Goal: Transaction & Acquisition: Purchase product/service

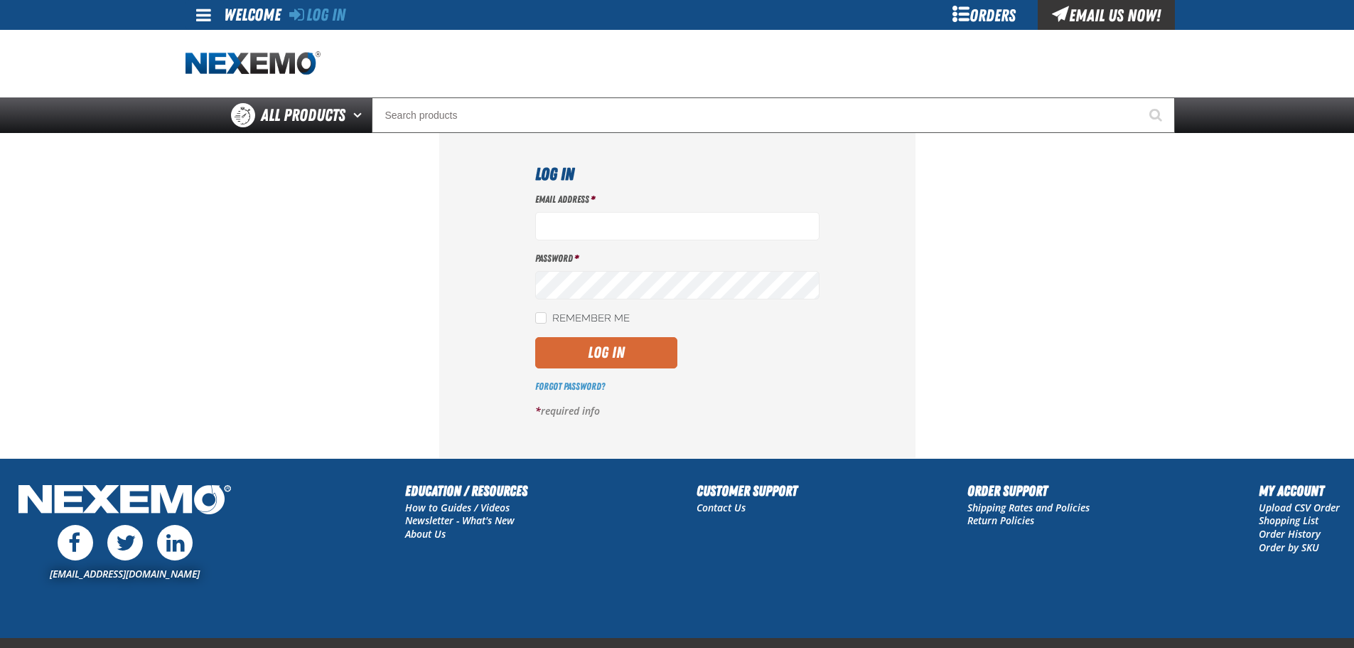
type input "[EMAIL_ADDRESS][DOMAIN_NAME]"
click at [670, 350] on button "Log In" at bounding box center [606, 352] width 142 height 31
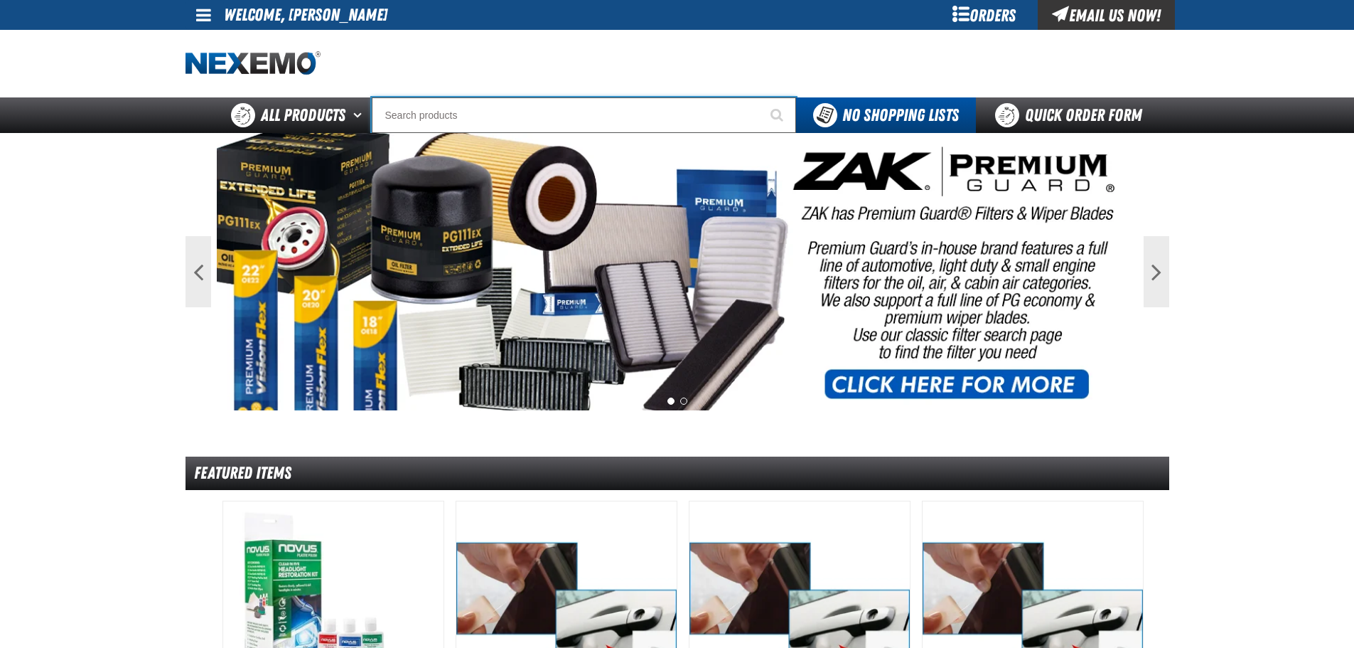
click at [635, 111] on input "Search" at bounding box center [584, 115] width 424 height 36
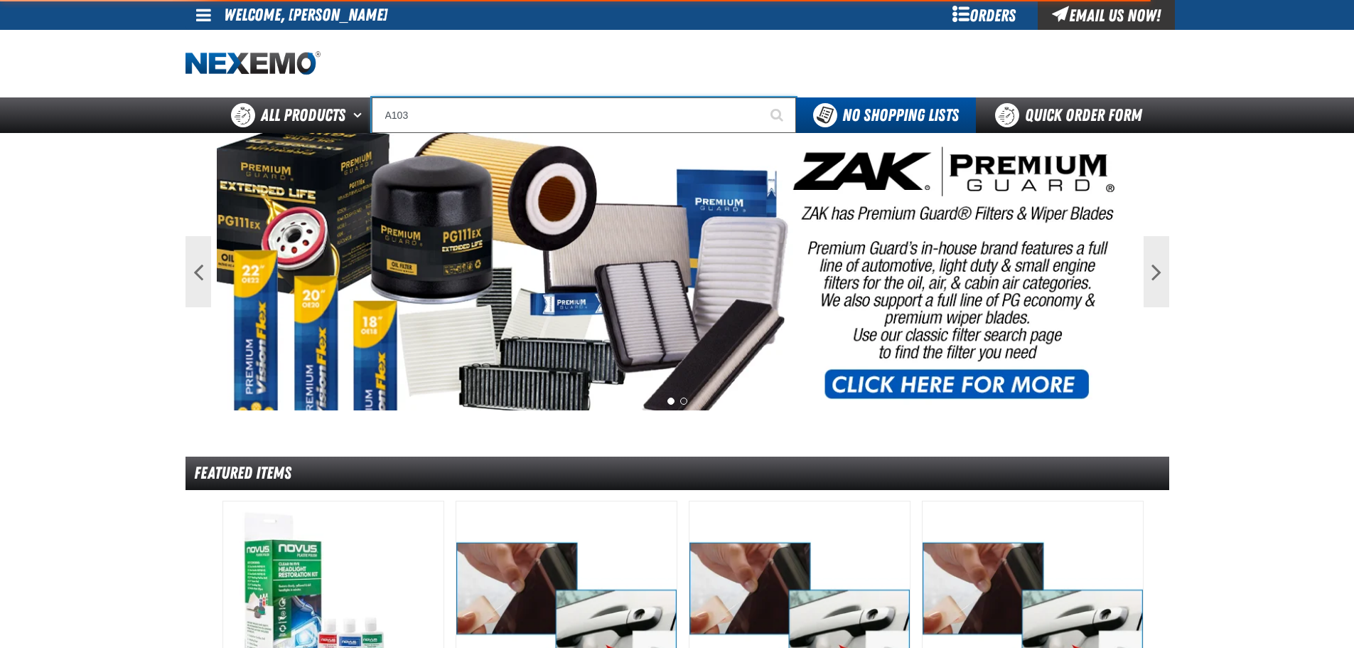
type input "A103"
click at [761, 97] on button "Start Searching" at bounding box center [779, 115] width 36 height 36
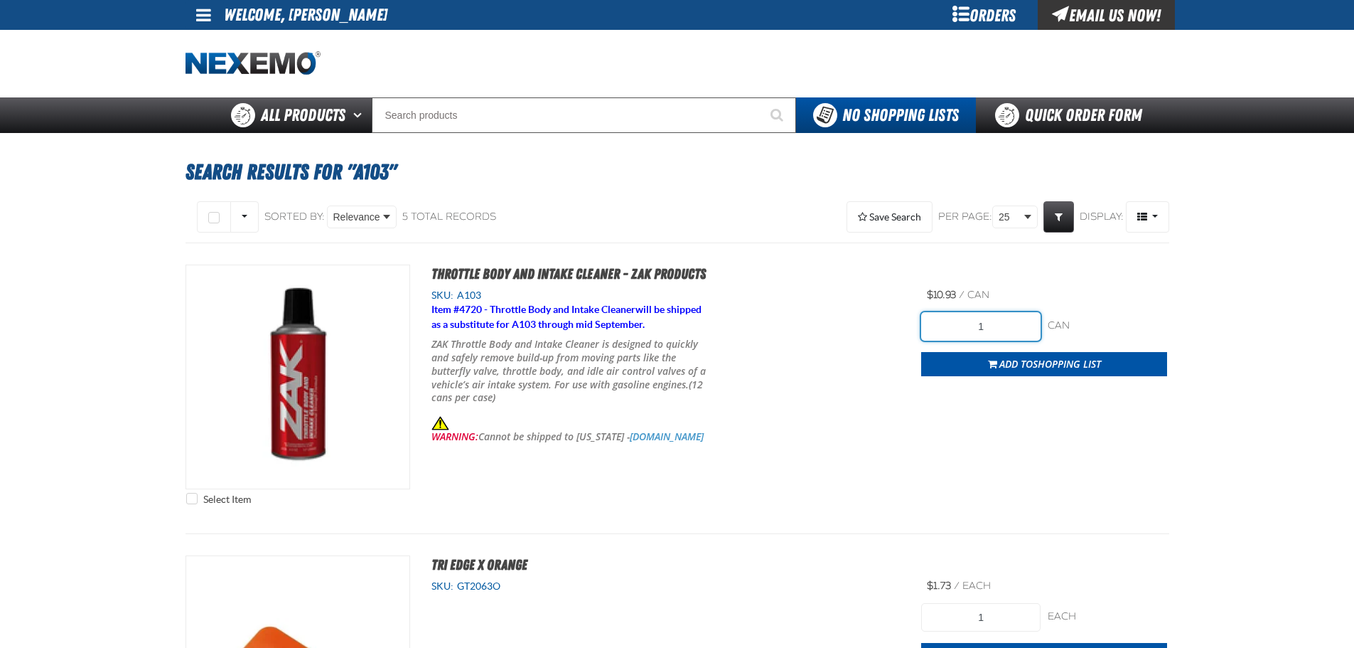
click at [1016, 333] on input "1" at bounding box center [980, 326] width 119 height 28
type input "12"
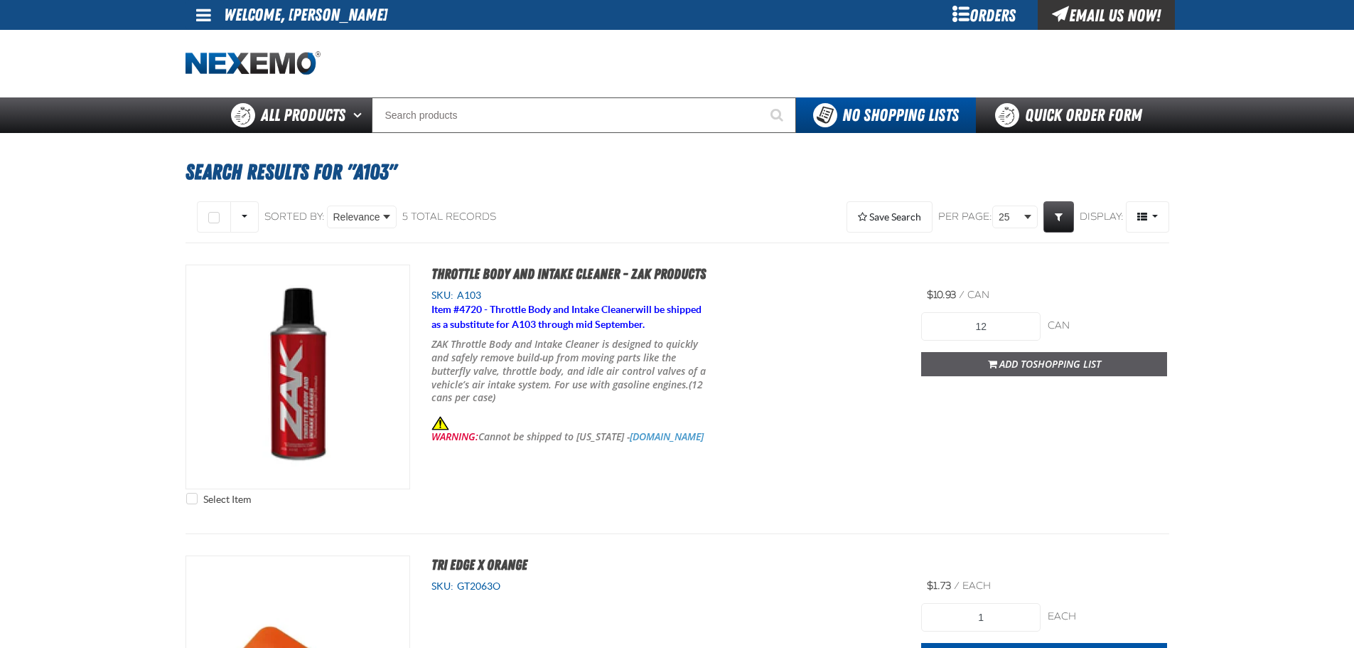
click at [1065, 363] on span "Shopping List" at bounding box center [1067, 364] width 68 height 14
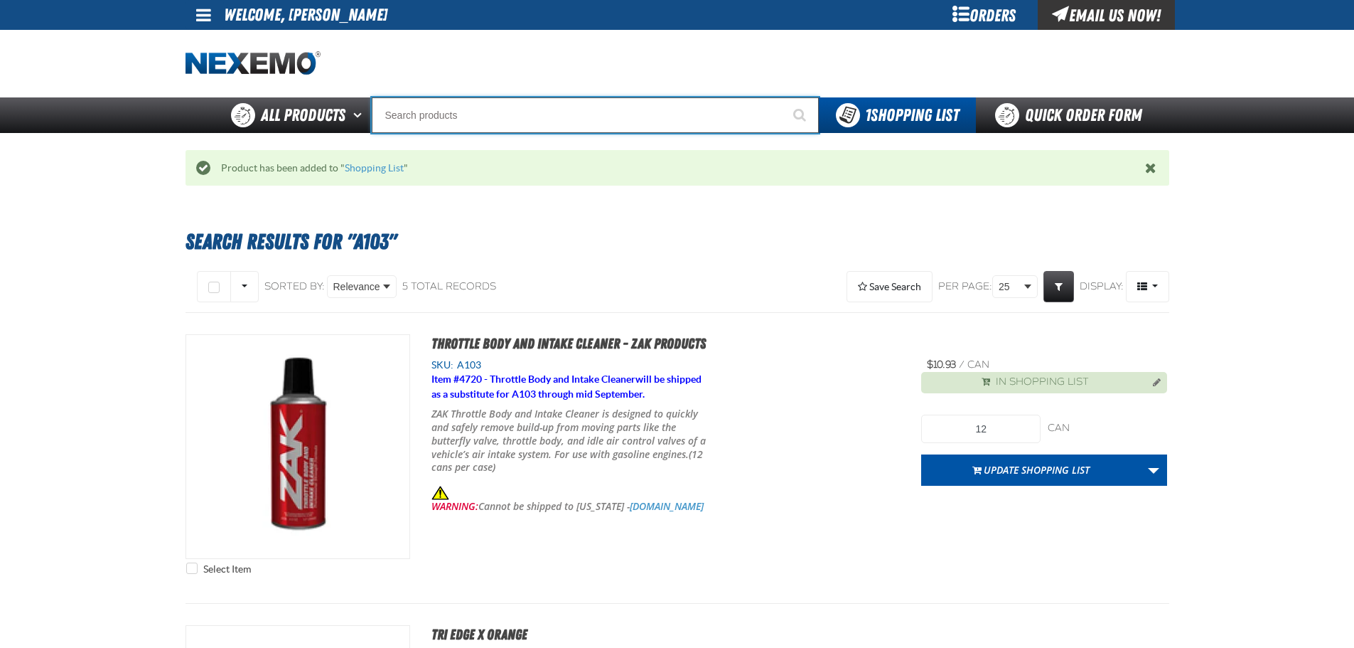
click at [479, 115] on input "Search" at bounding box center [595, 115] width 447 height 36
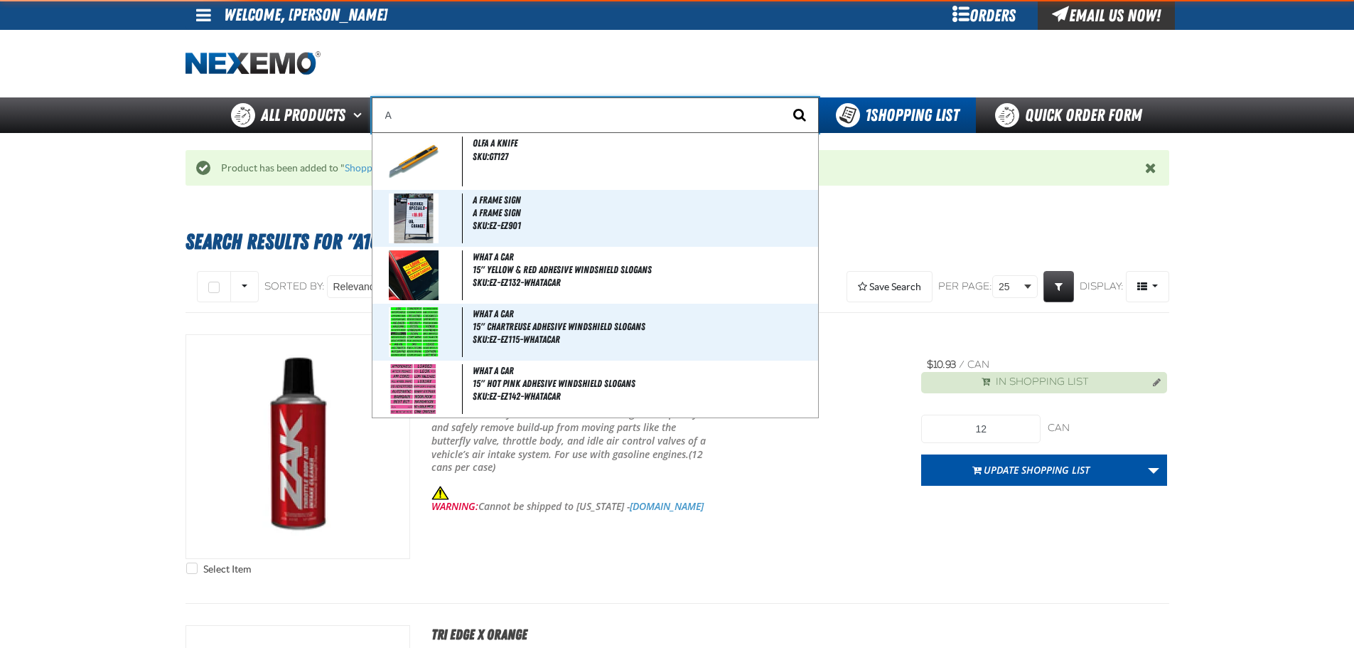
type input "AC"
type input "AC Power Booster - ZAK Products"
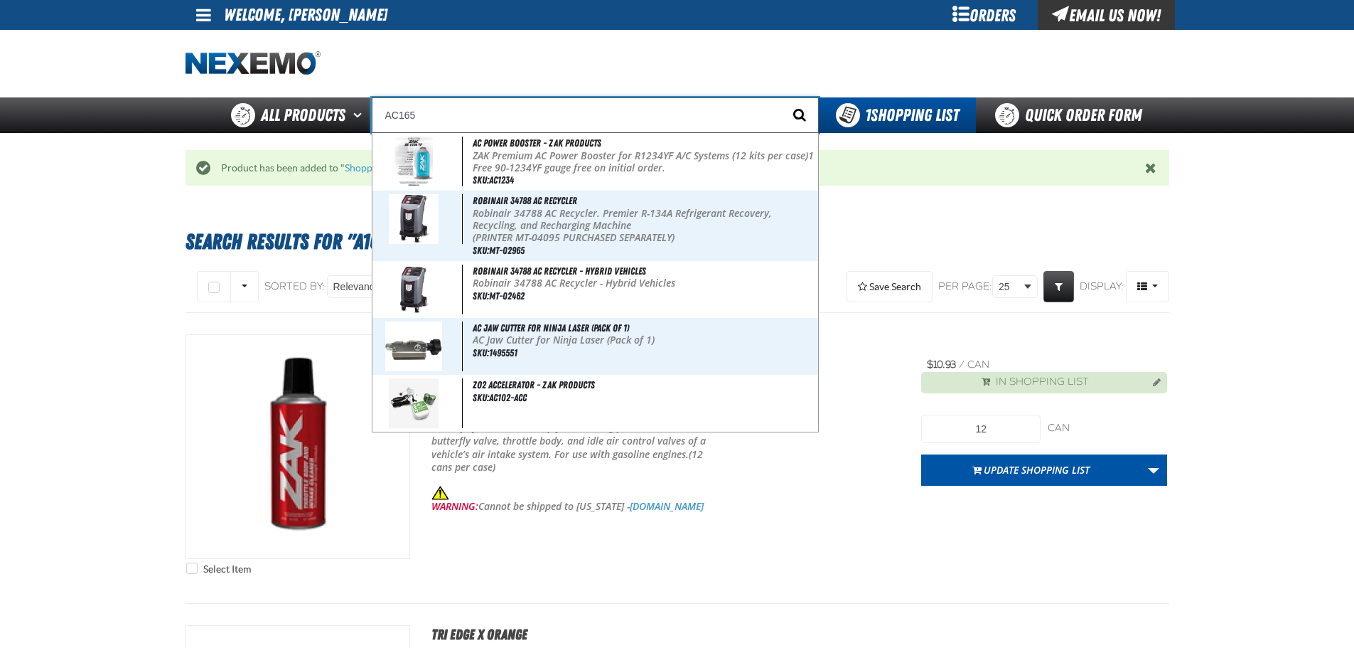
type input "AC165"
click at [783, 97] on button "Start Searching" at bounding box center [801, 115] width 36 height 36
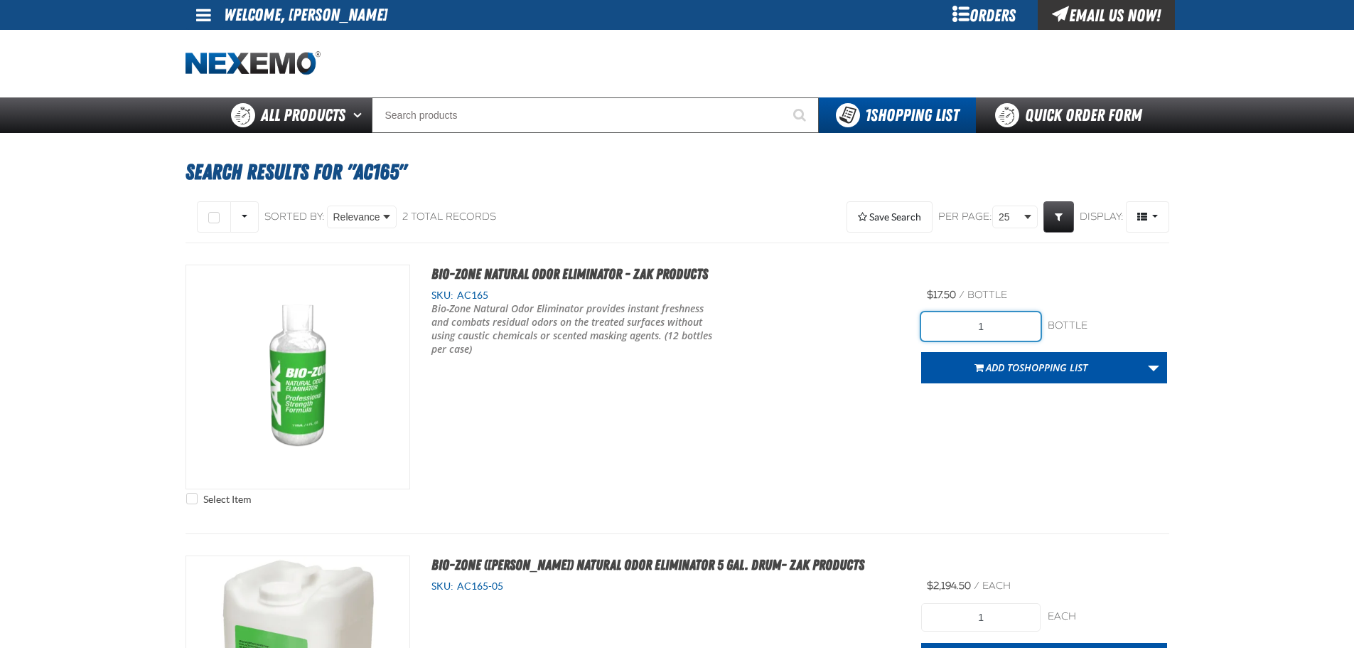
click at [994, 333] on input "1" at bounding box center [980, 326] width 119 height 28
type input "12"
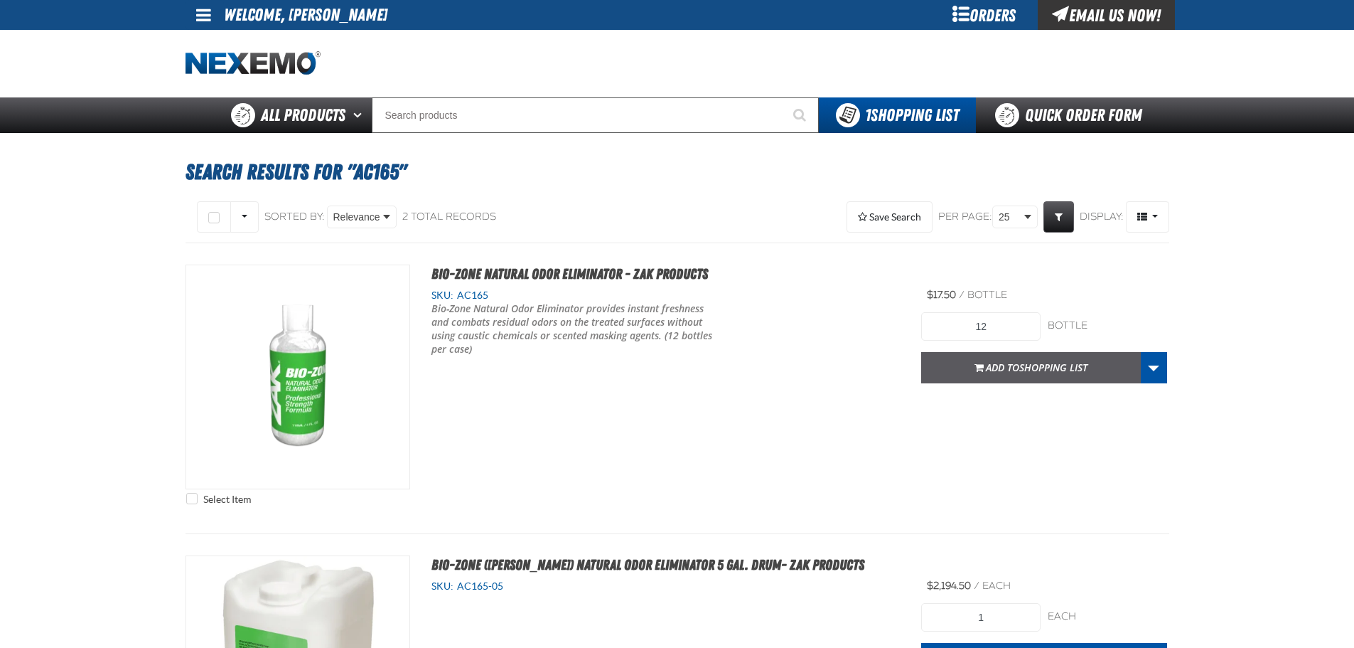
click at [1005, 371] on span "Add to Shopping List" at bounding box center [1037, 367] width 102 height 14
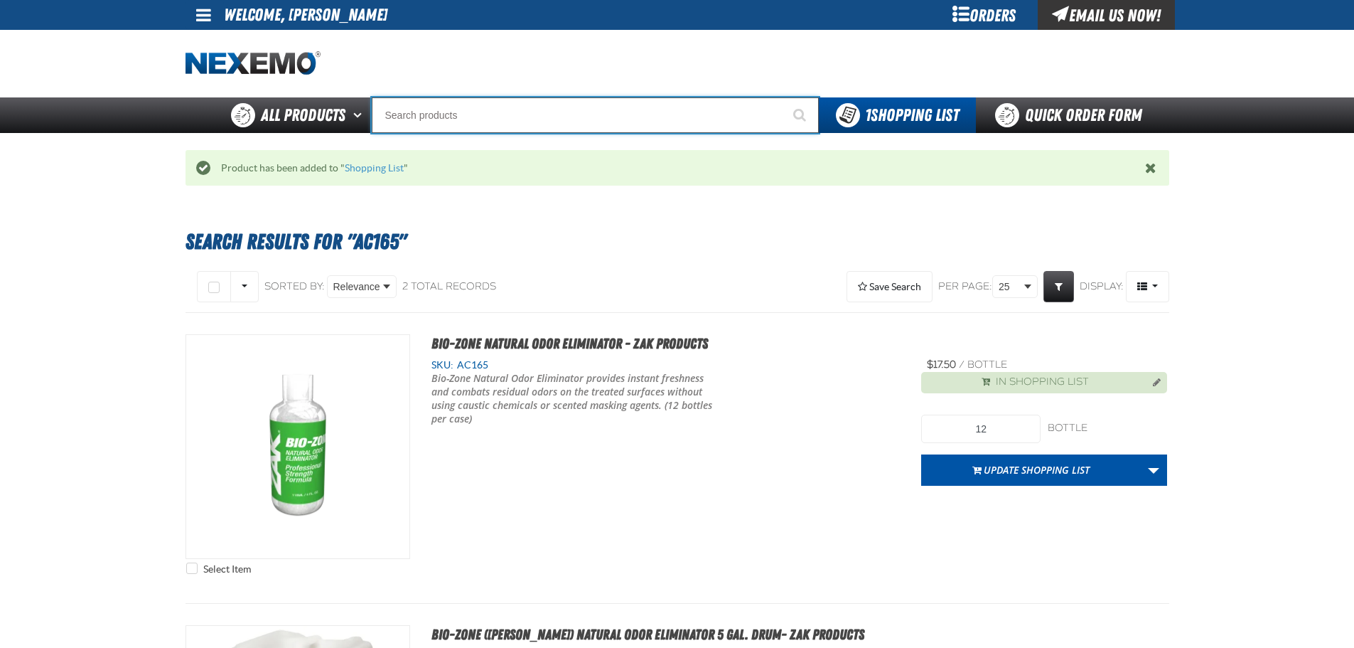
click at [418, 124] on input "Search" at bounding box center [595, 115] width 447 height 36
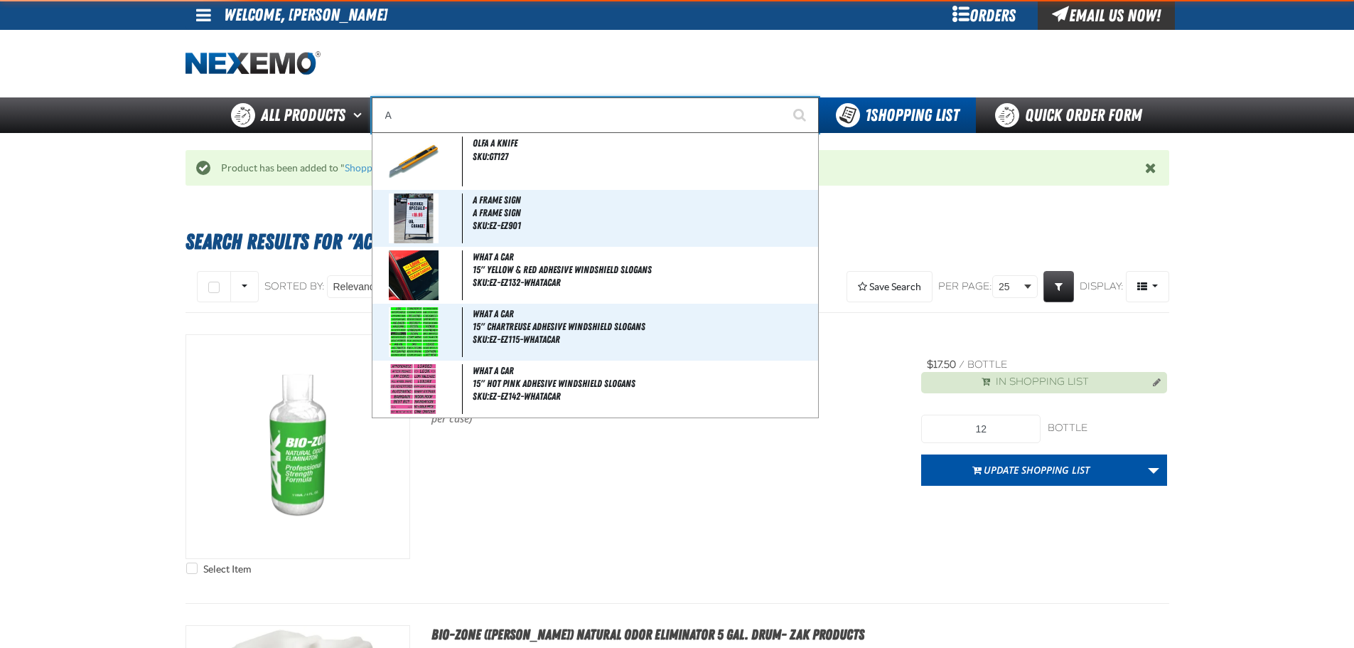
type input "AC"
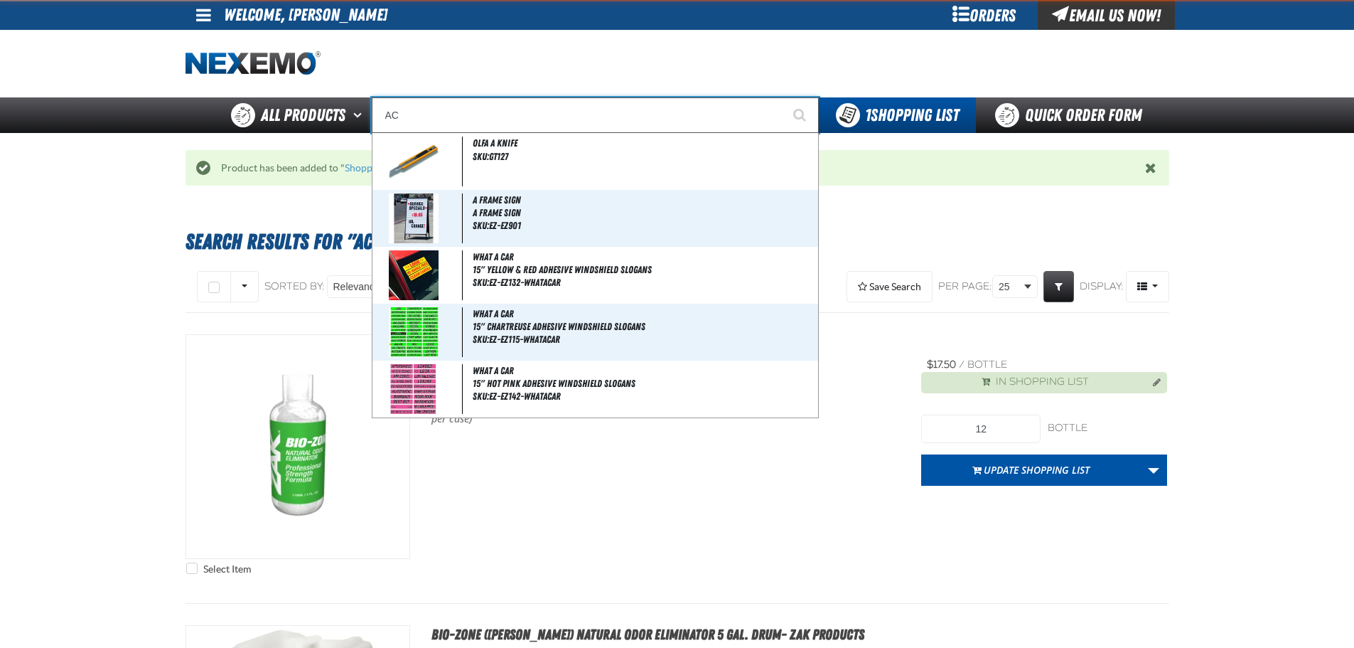
type input "AC Power Booster - ZAK Products"
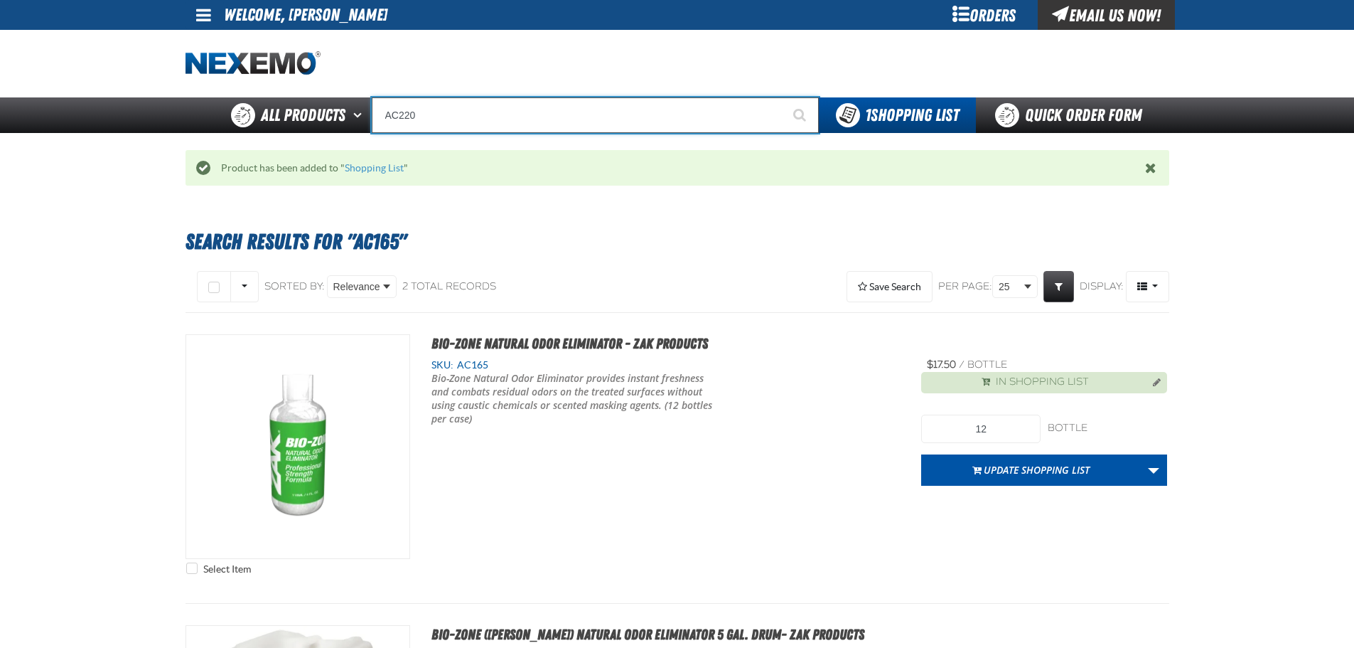
click at [424, 119] on input "AC220" at bounding box center [595, 115] width 447 height 36
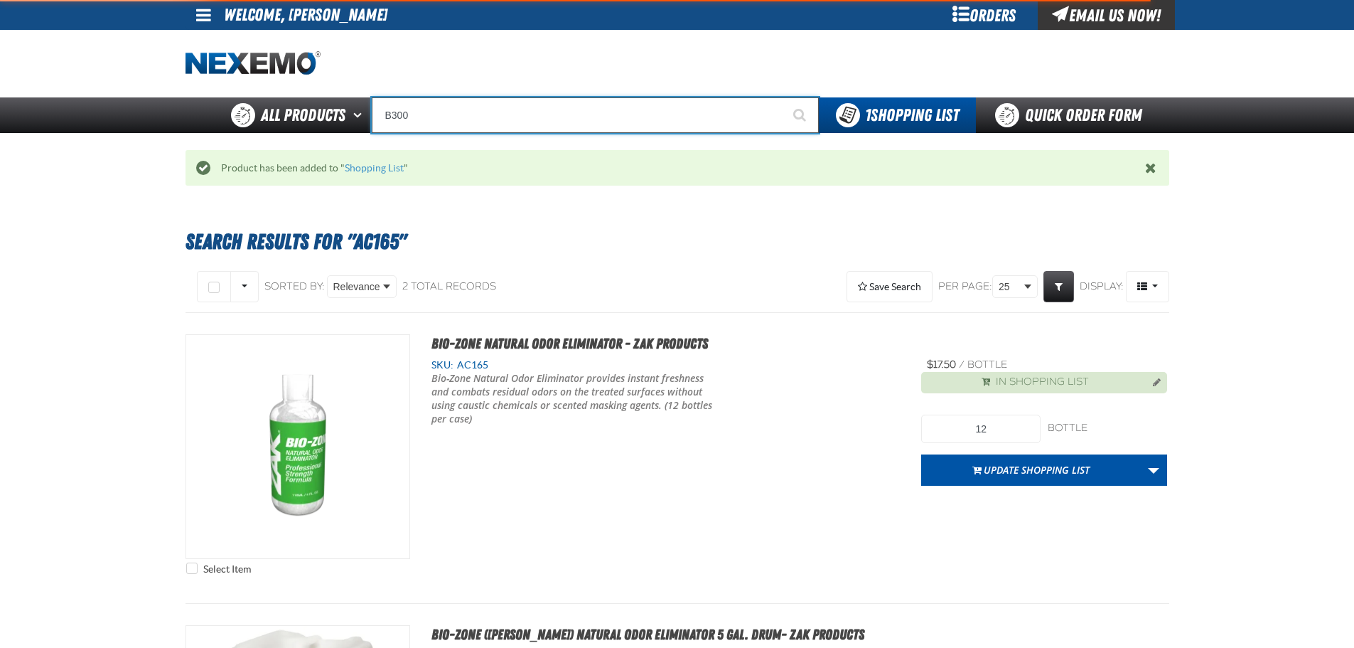
type input "B300"
click at [783, 97] on button "Start Searching" at bounding box center [801, 115] width 36 height 36
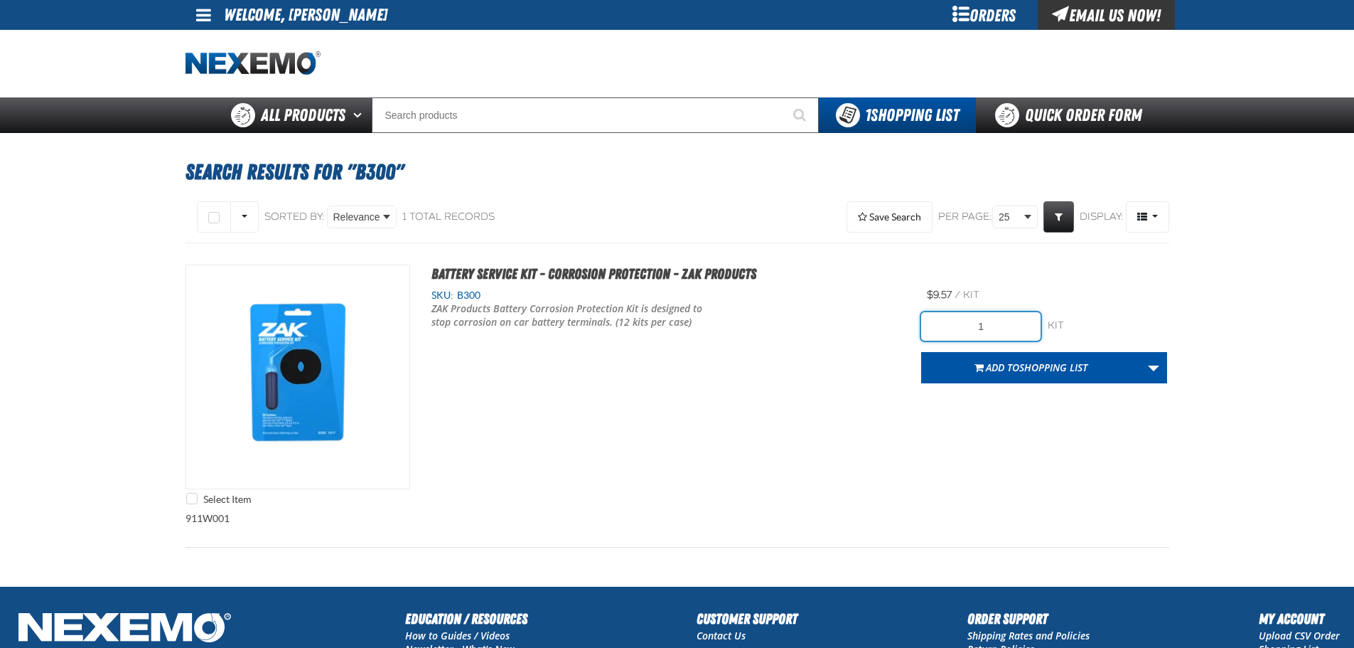
click at [999, 331] on input "1" at bounding box center [980, 326] width 119 height 28
type input "12"
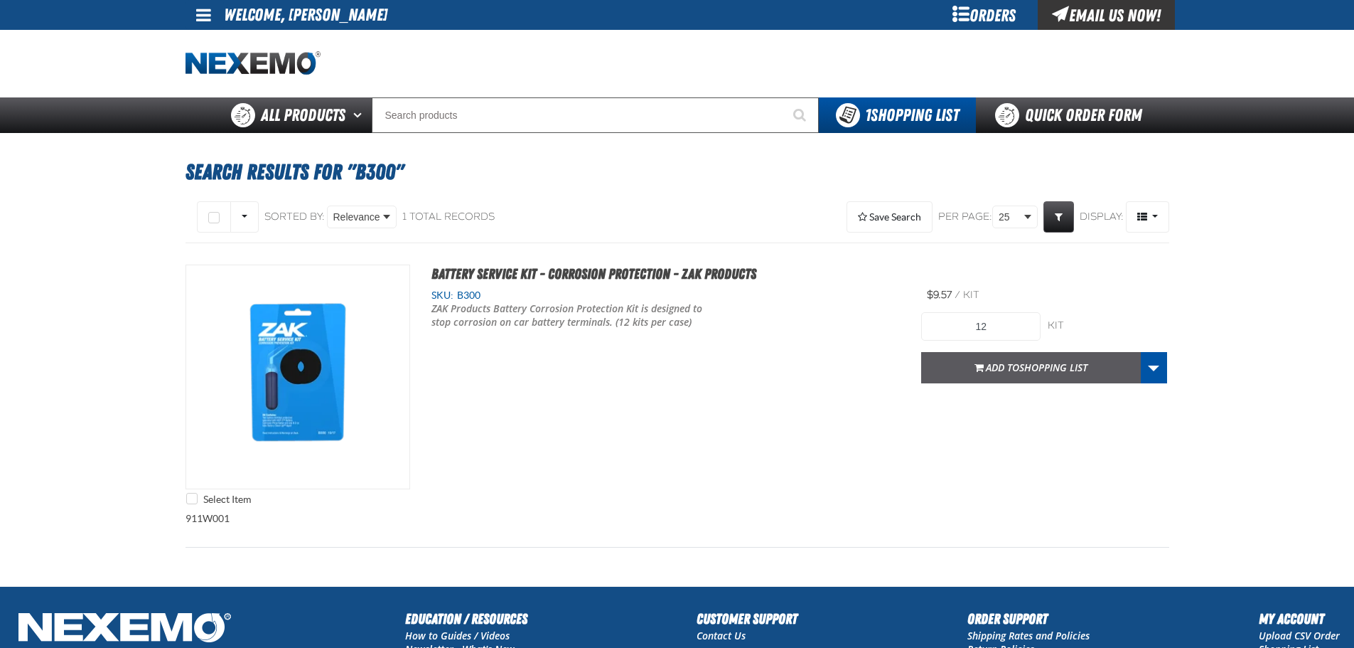
click at [1021, 366] on span "Shopping List" at bounding box center [1053, 367] width 68 height 14
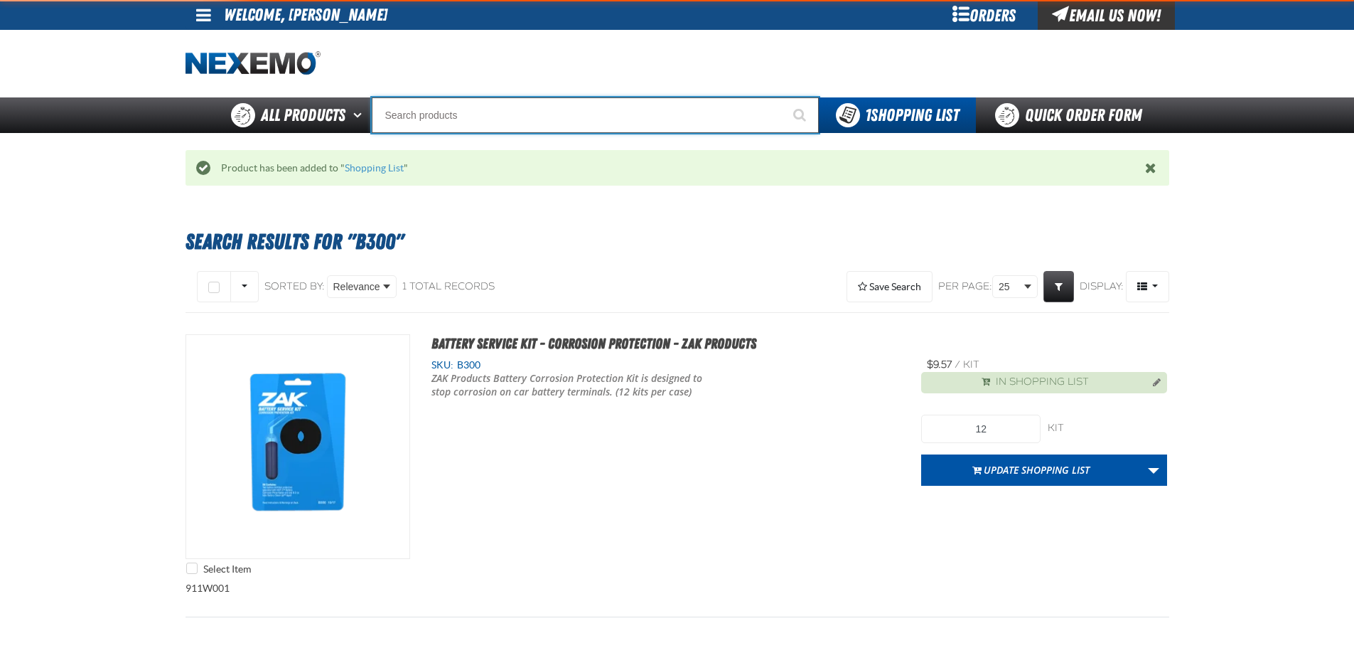
click at [555, 127] on input "Search" at bounding box center [595, 115] width 447 height 36
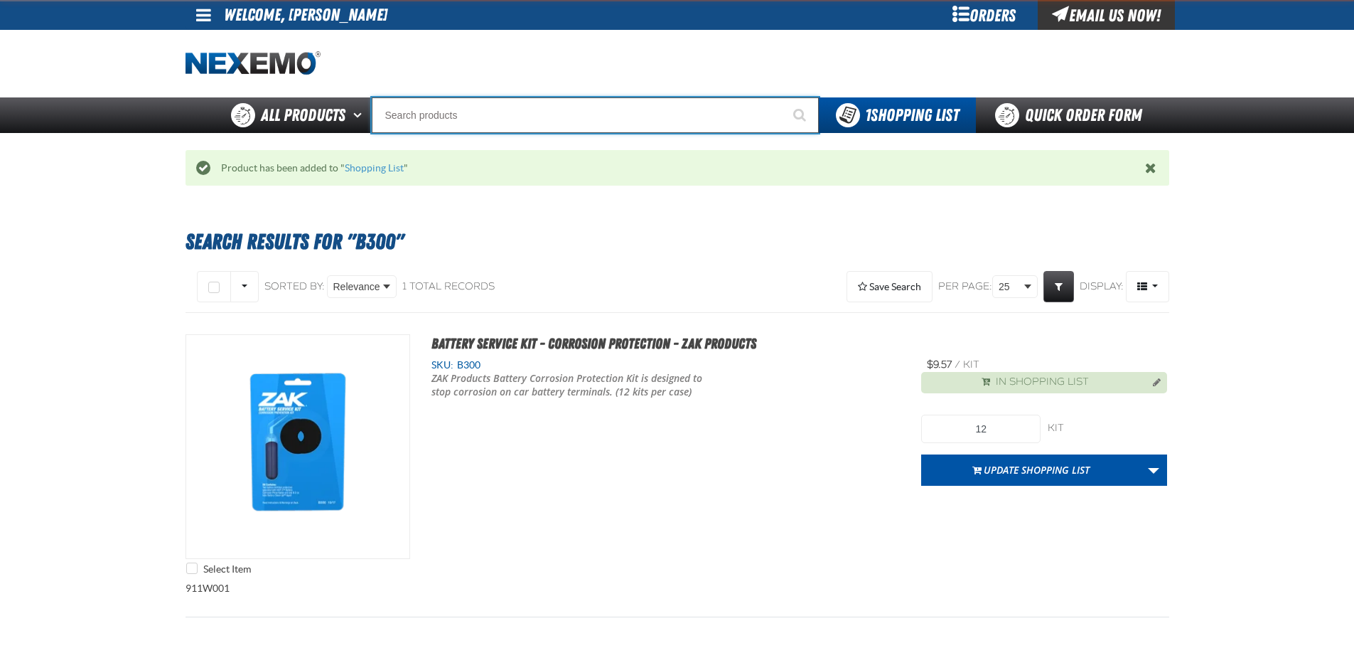
click at [555, 127] on input "Search" at bounding box center [595, 115] width 447 height 36
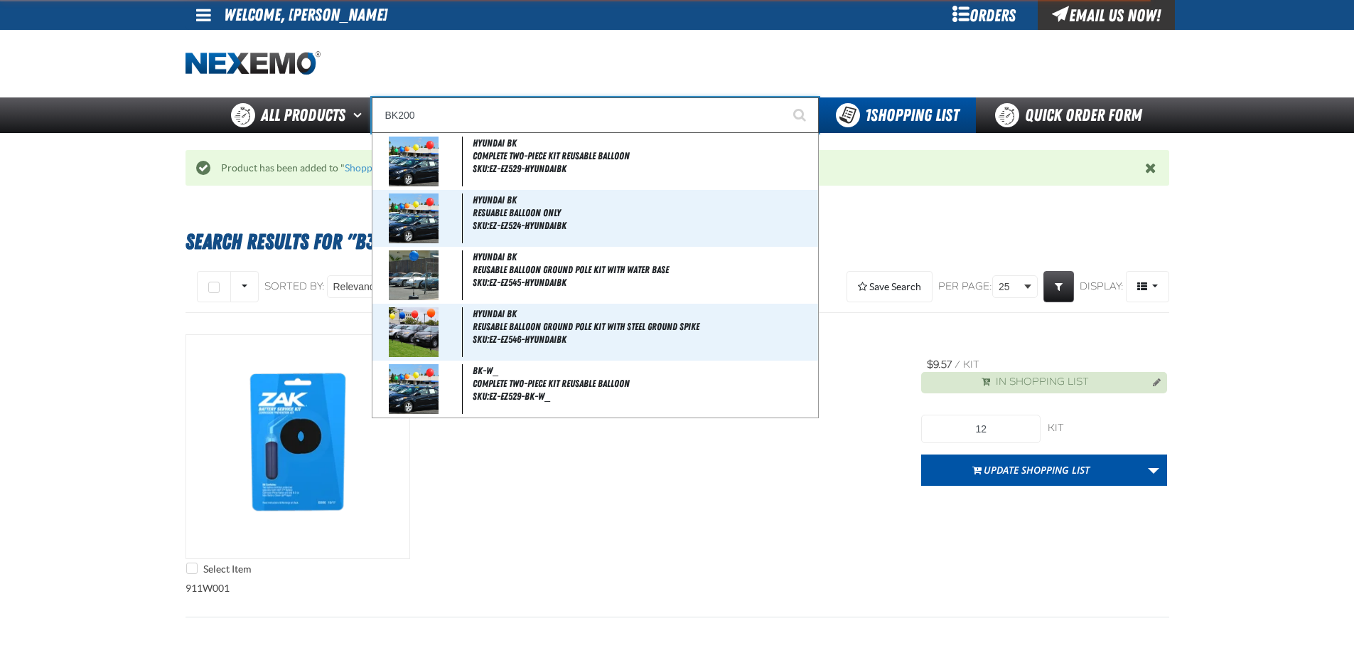
type input "BK200"
click at [783, 97] on button "Start Searching" at bounding box center [801, 115] width 36 height 36
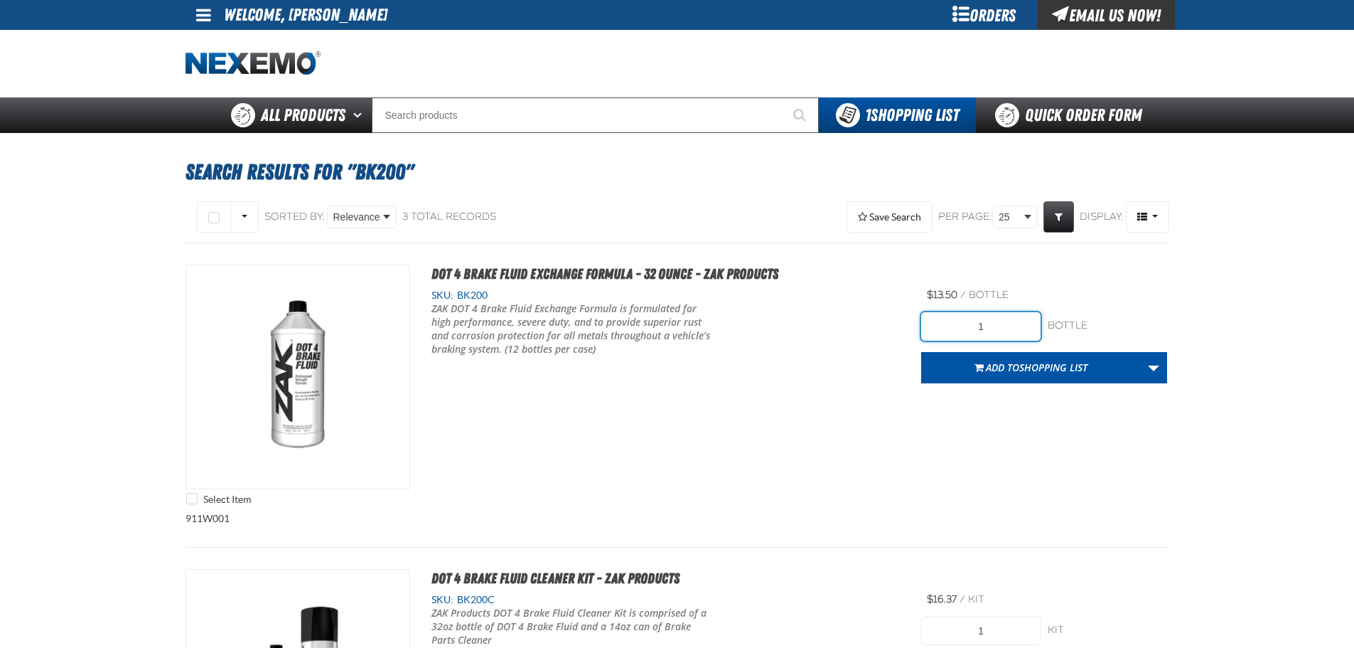
click at [1018, 328] on input "1" at bounding box center [980, 326] width 119 height 28
type input "24"
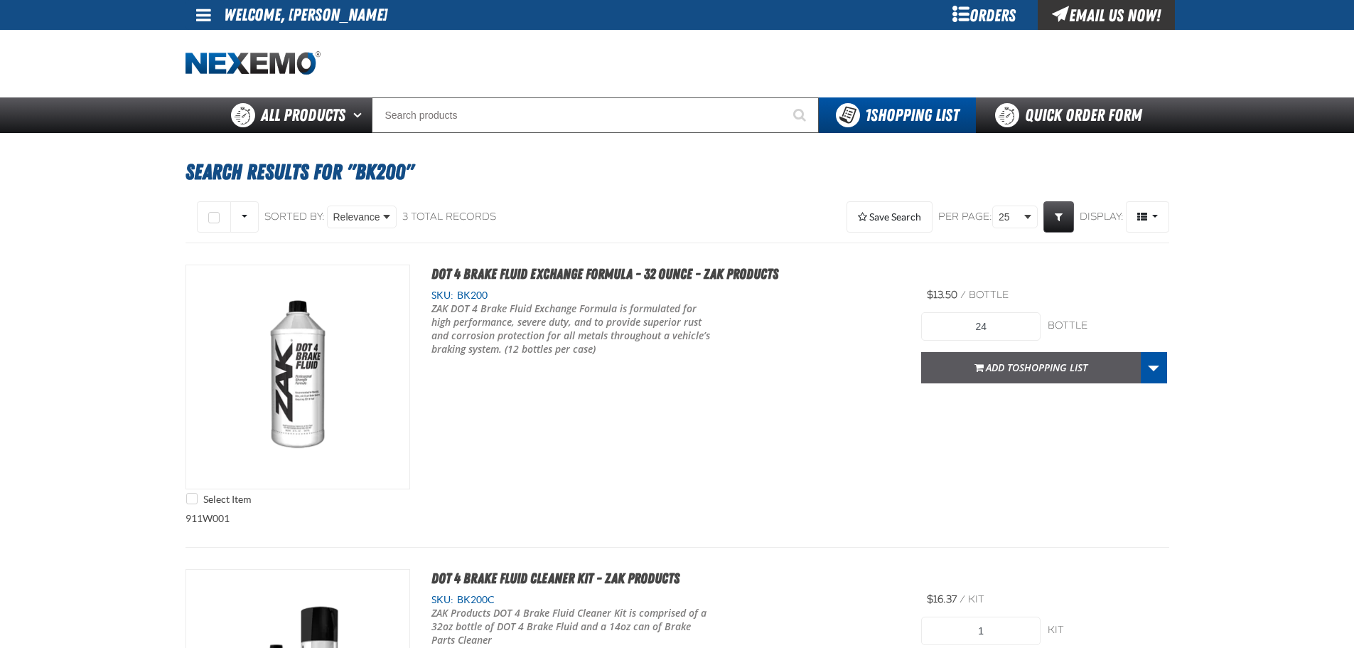
click at [1088, 370] on span "Shopping List" at bounding box center [1053, 367] width 68 height 14
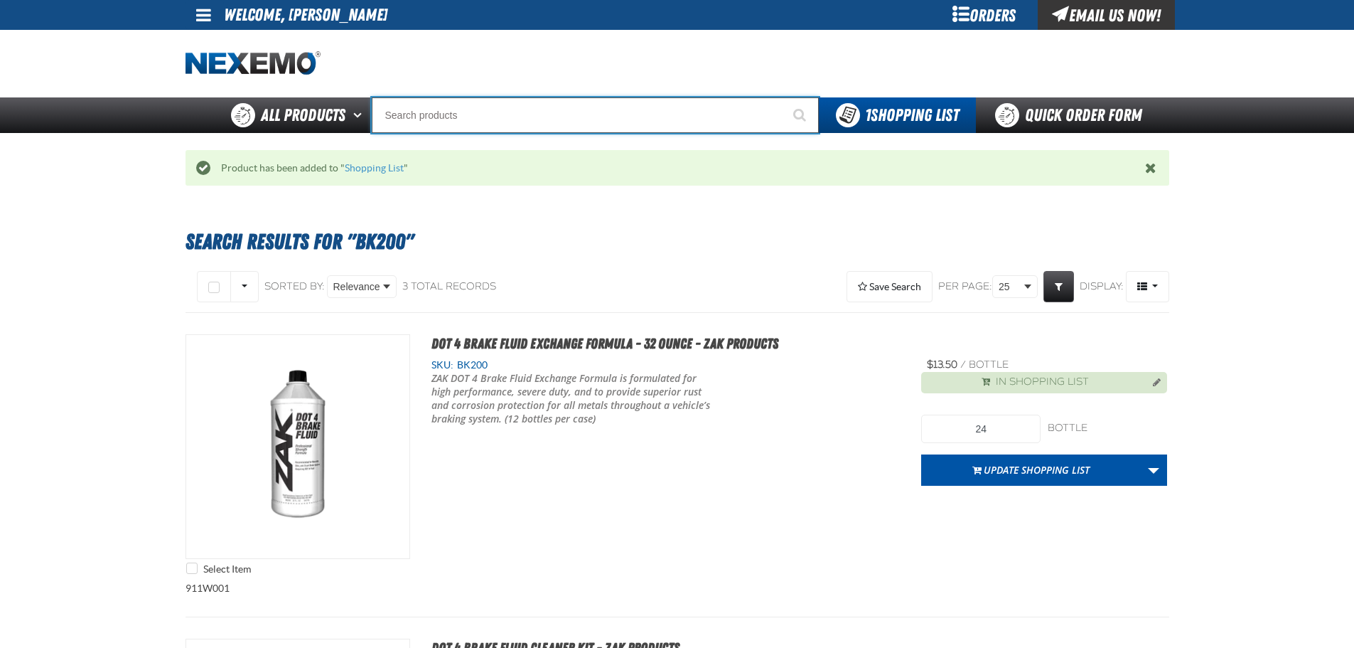
click at [526, 114] on input "Search" at bounding box center [595, 115] width 447 height 36
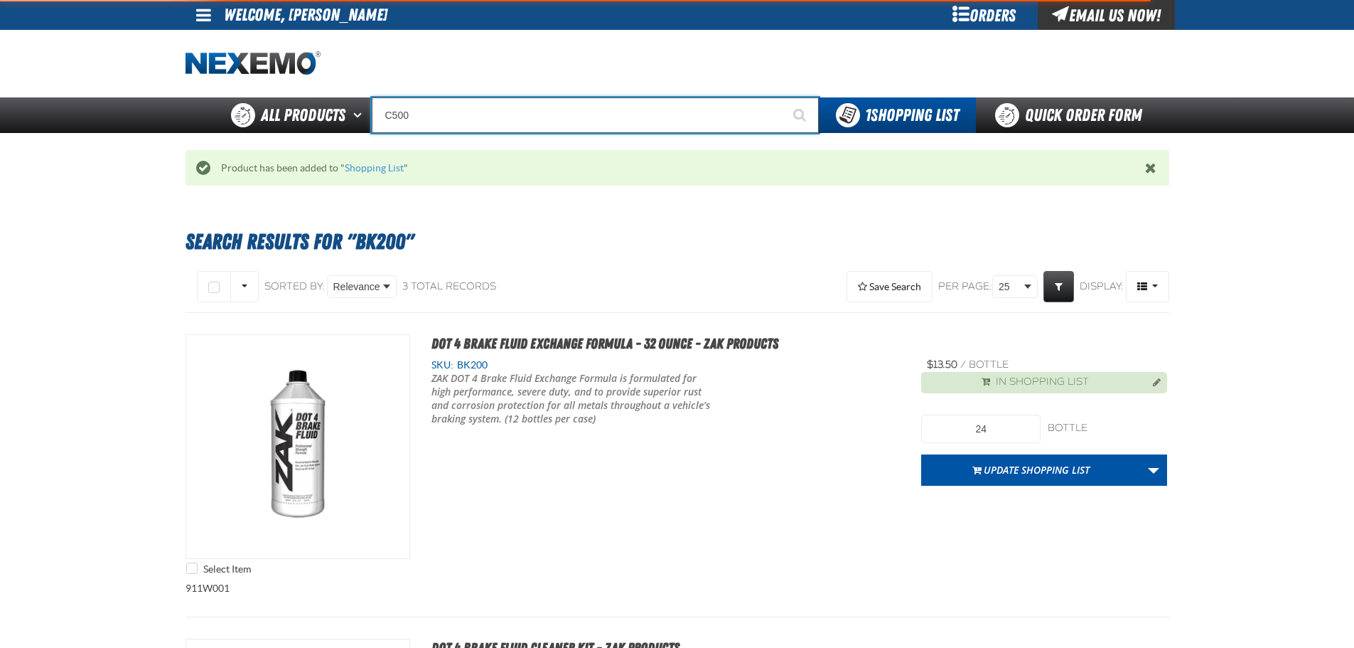
type input "C500"
click at [783, 97] on button "Start Searching" at bounding box center [801, 115] width 36 height 36
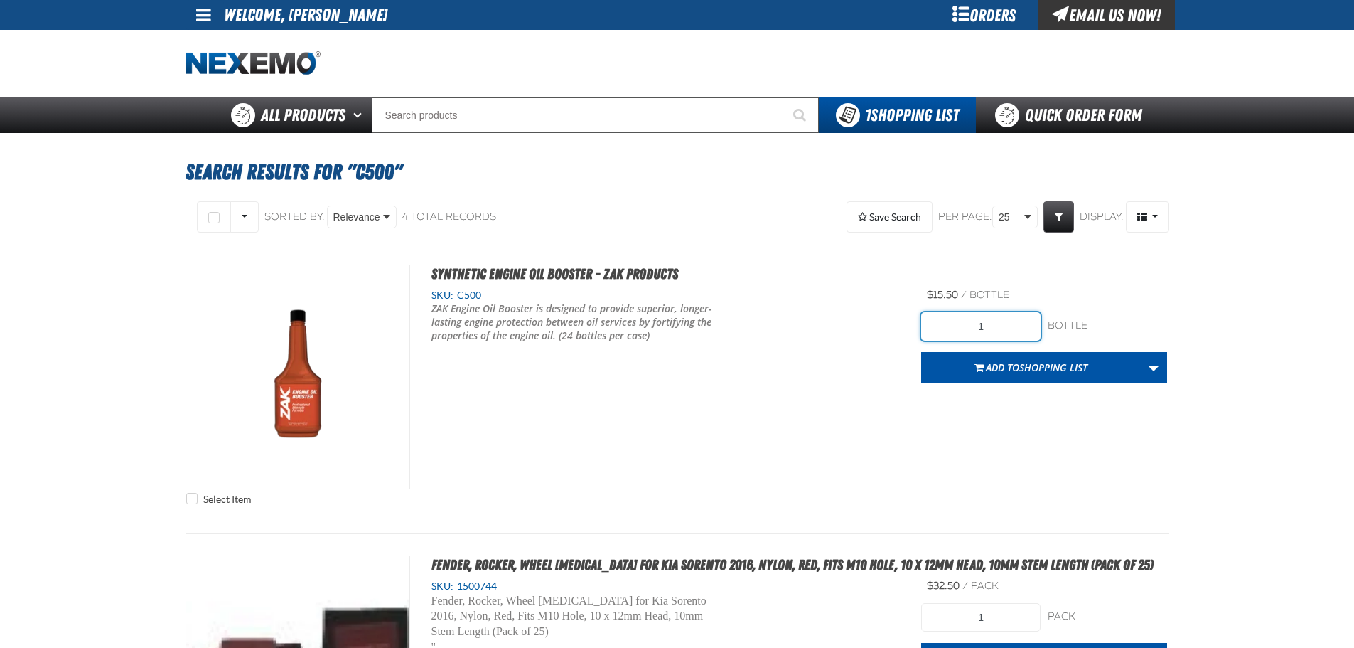
click at [1026, 320] on input "1" at bounding box center [980, 326] width 119 height 28
type input "192"
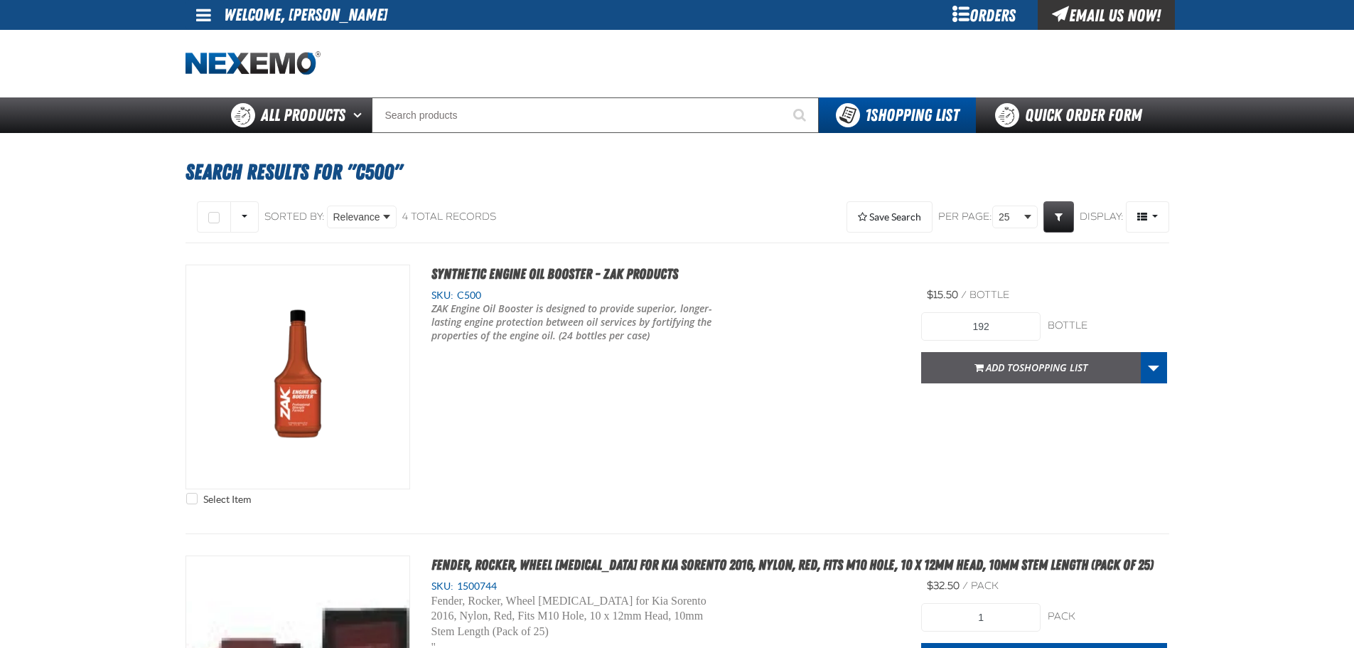
click at [1024, 363] on span "Shopping List" at bounding box center [1053, 367] width 68 height 14
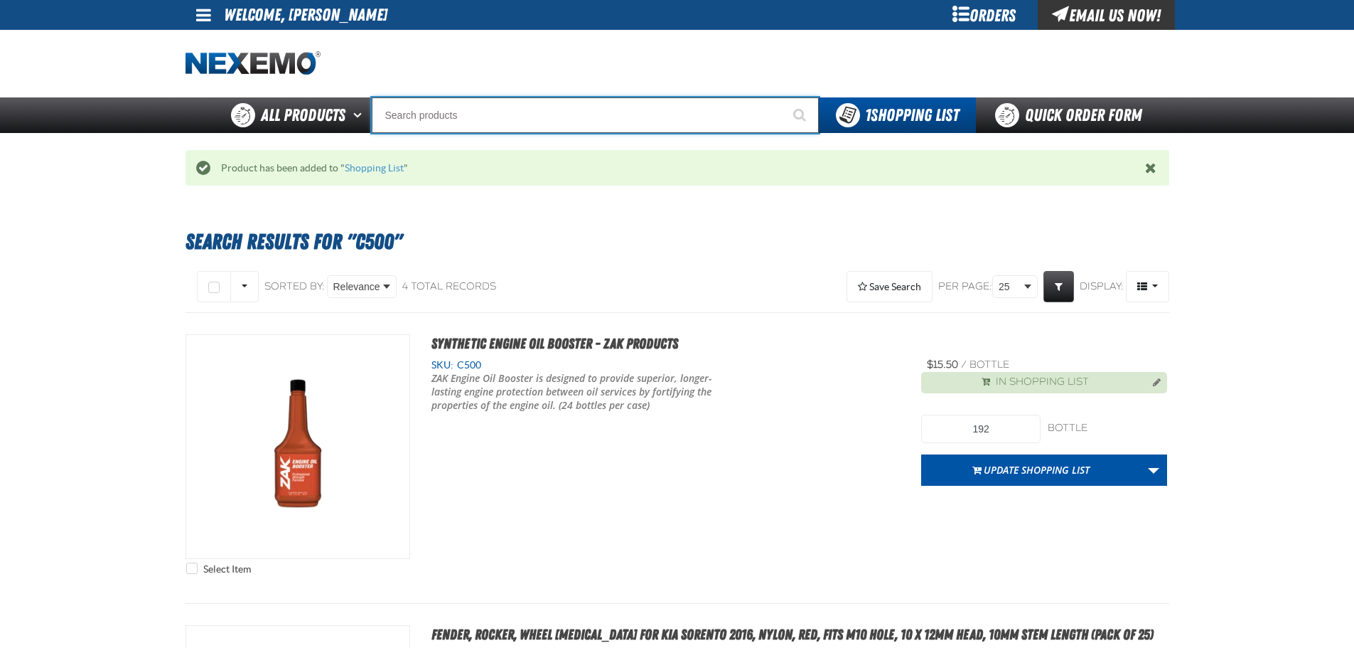
click at [504, 109] on input "Search" at bounding box center [595, 115] width 447 height 36
type input "D"
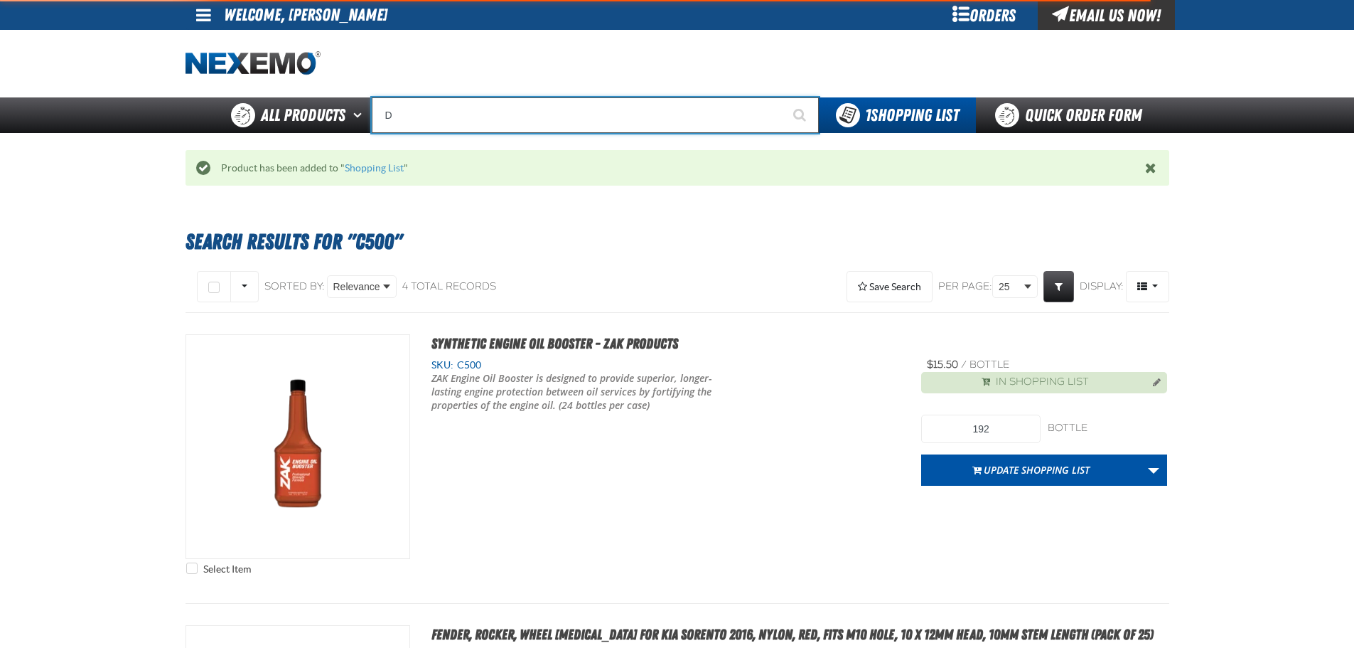
type input "D Alkaline Battery 1.5 Volt (ph)"
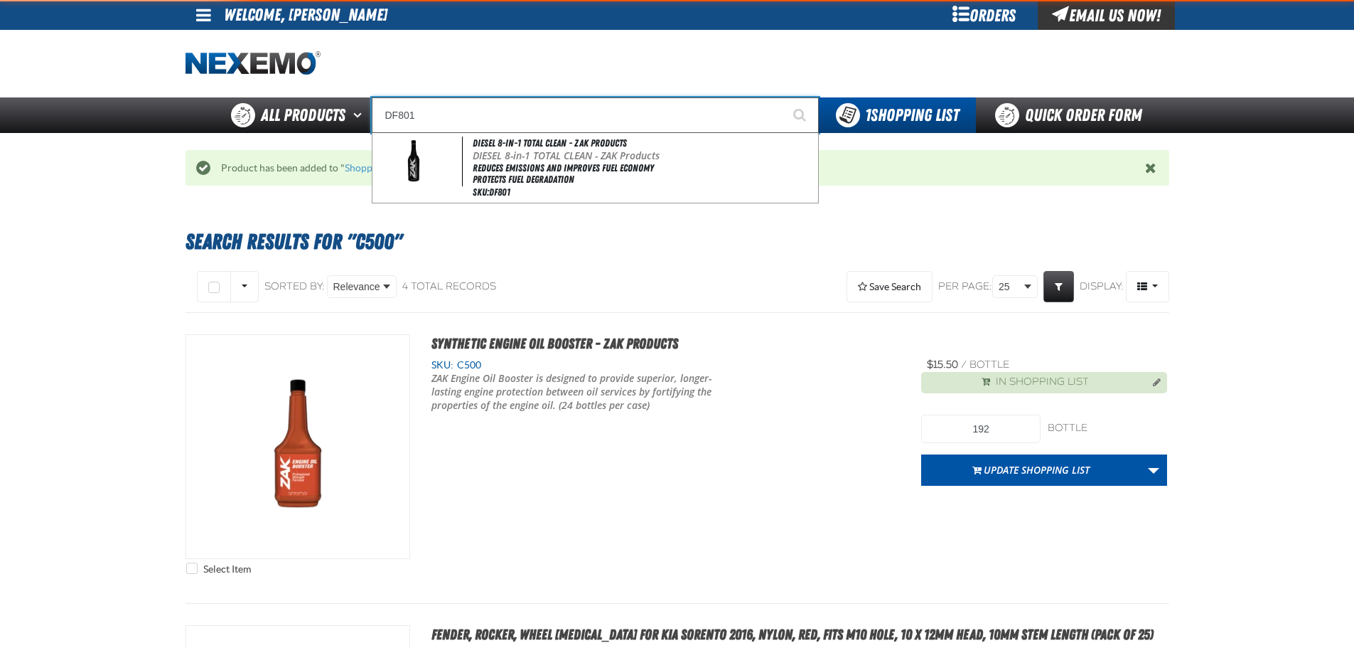
type input "DF801"
click at [783, 97] on button "Start Searching" at bounding box center [801, 115] width 36 height 36
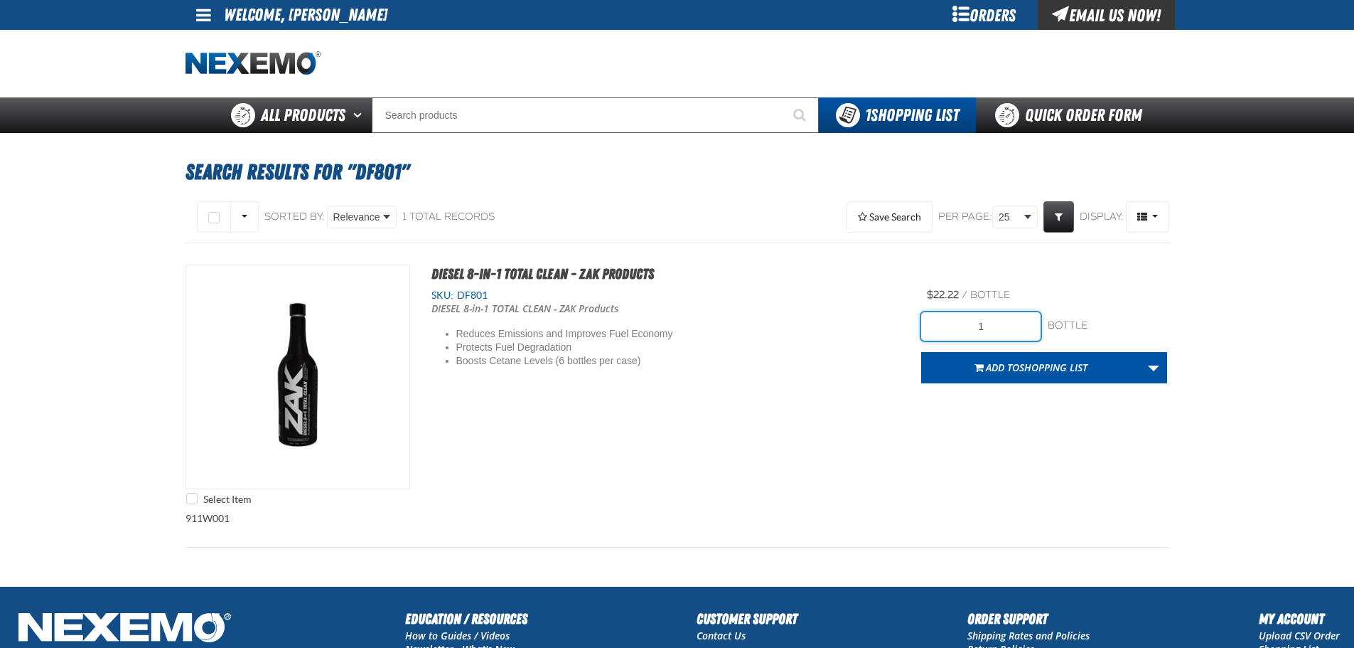
click at [996, 333] on input "1" at bounding box center [980, 326] width 119 height 28
type input "6"
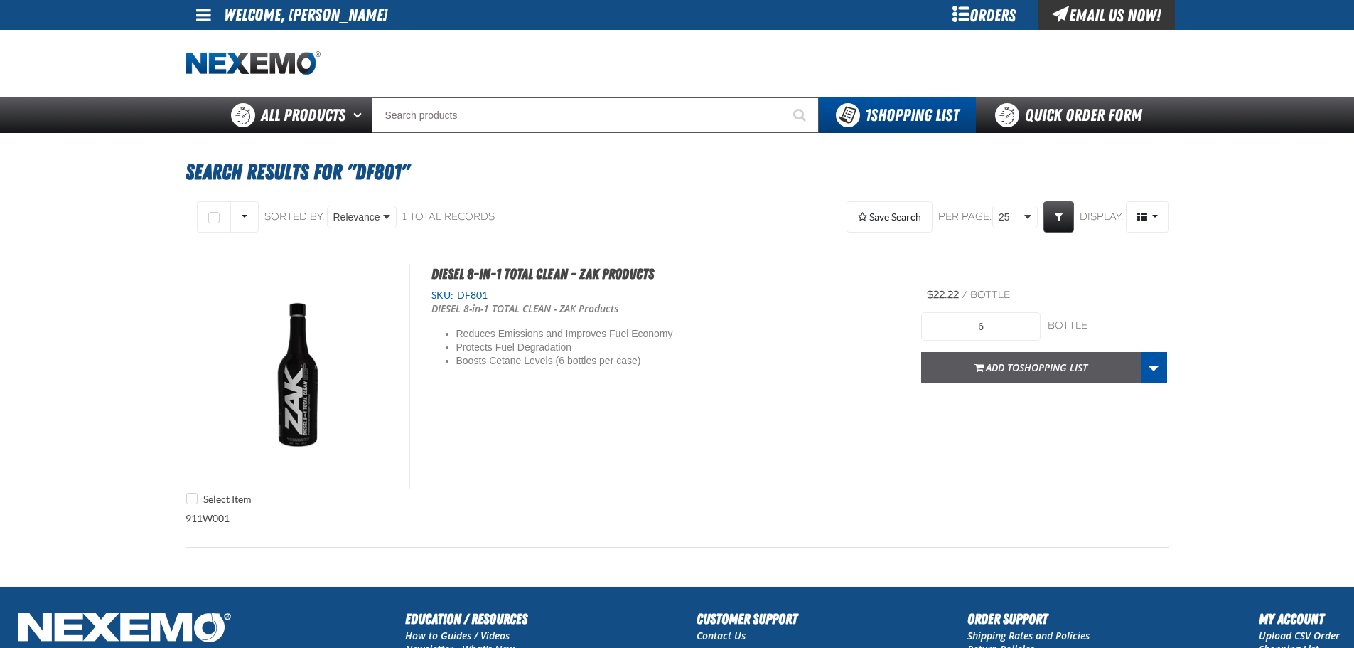
click at [1070, 367] on span "Shopping List" at bounding box center [1053, 367] width 68 height 14
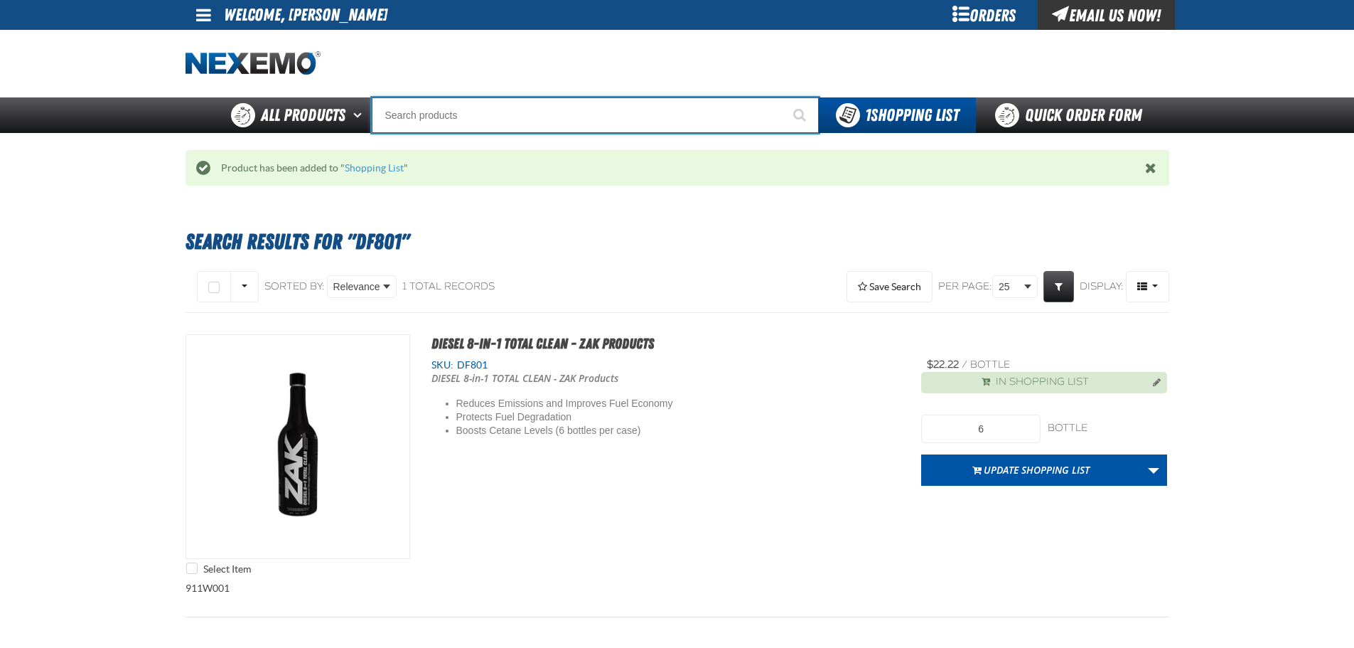
click at [553, 119] on input "Search" at bounding box center [595, 115] width 447 height 36
type input "E"
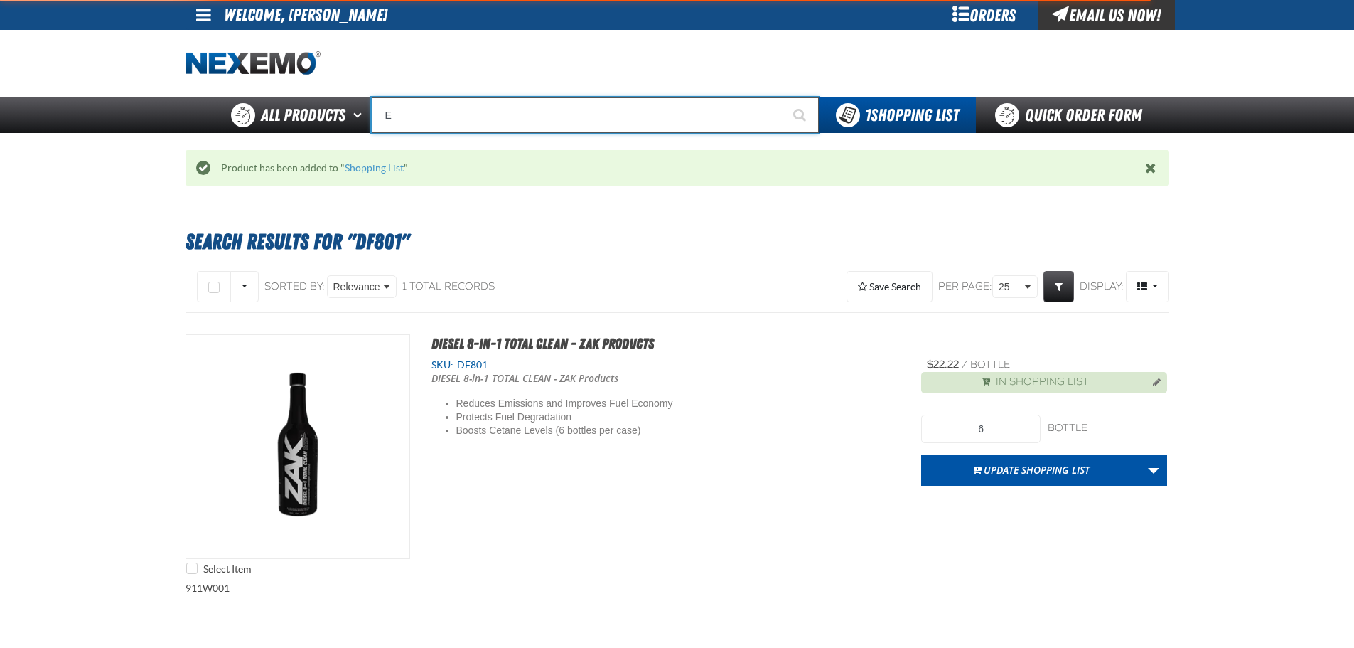
type input "ETEKT Low E Coating Detector - Single & Dual"
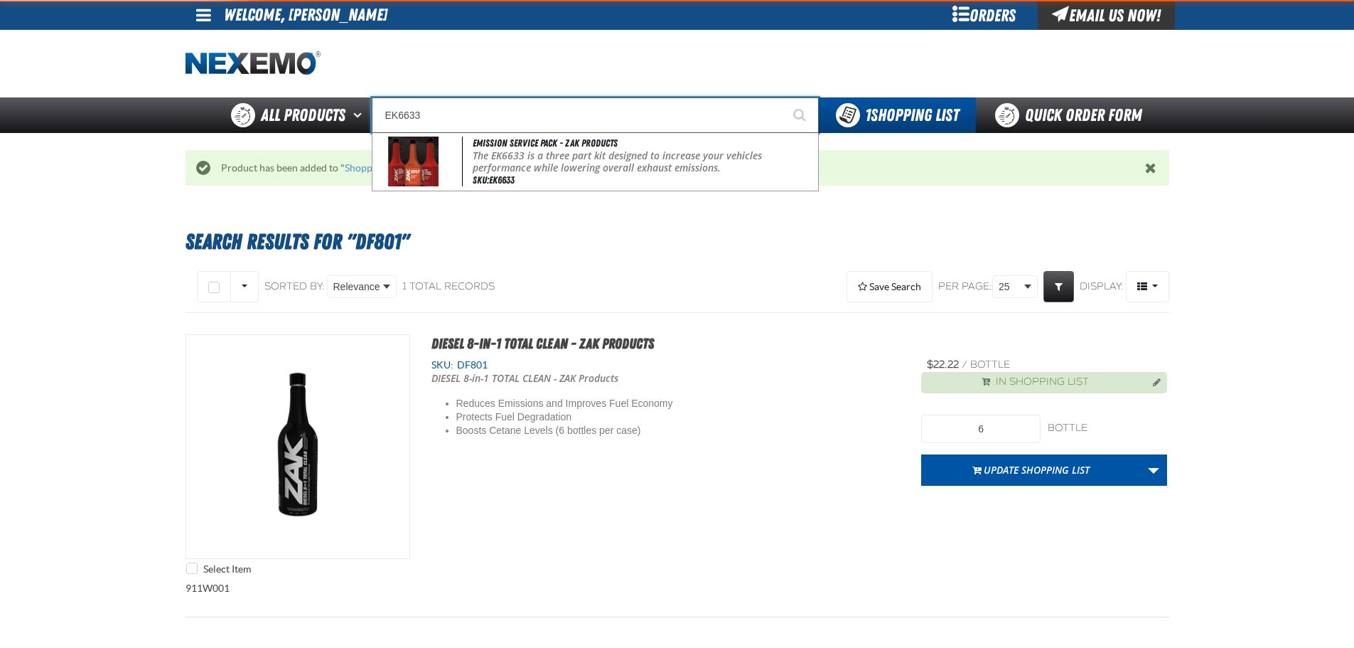
type input "EK6633"
click at [783, 97] on button "Start Searching" at bounding box center [801, 115] width 36 height 36
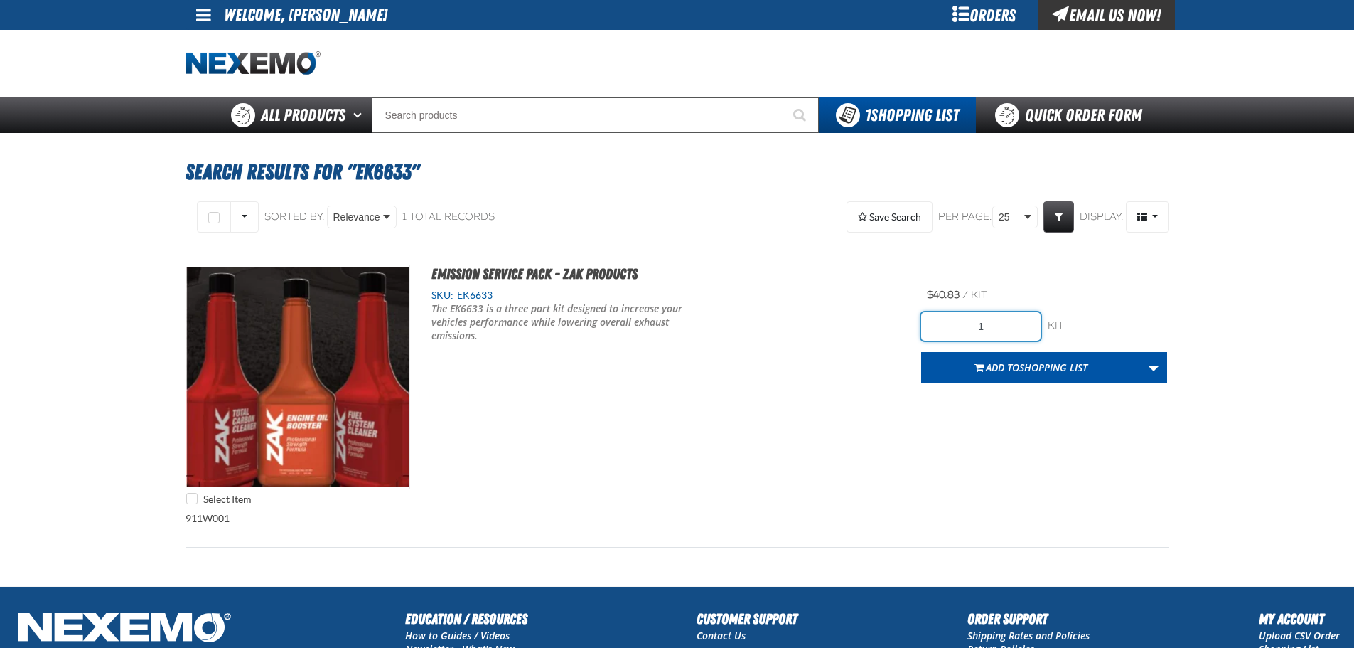
click at [1013, 331] on input "1" at bounding box center [980, 326] width 119 height 28
type input "8"
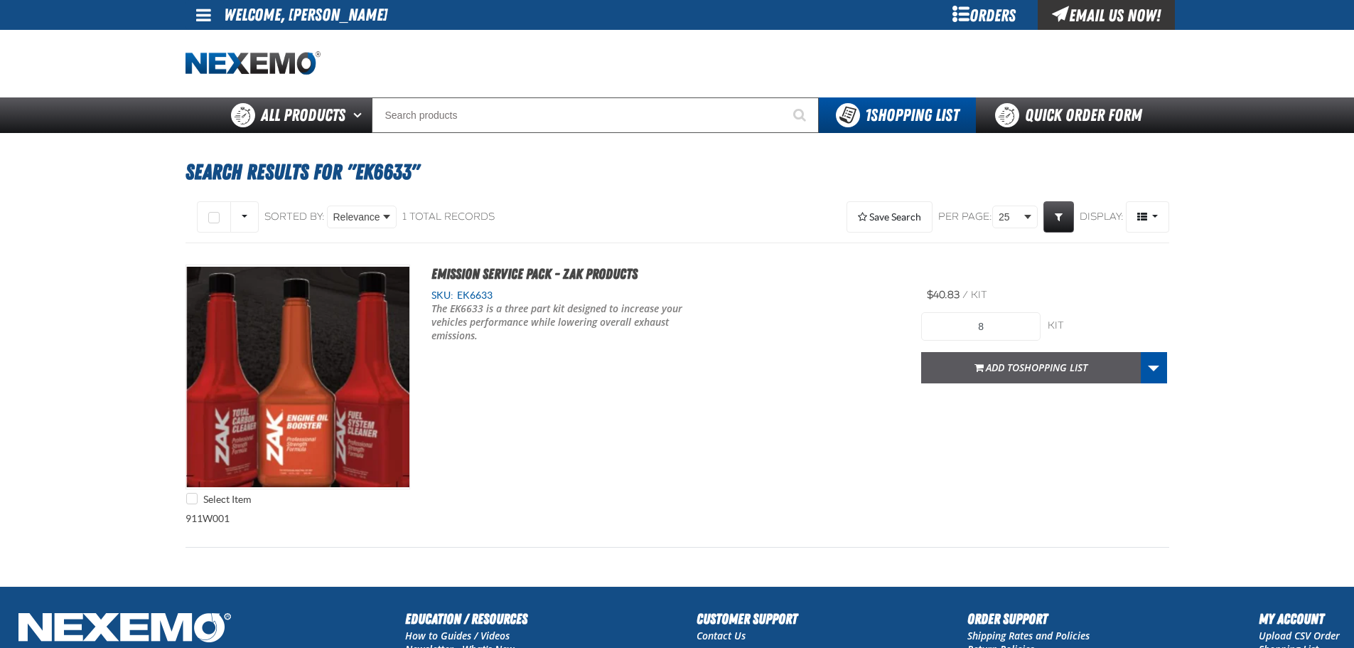
click at [1022, 355] on button "Add to Shopping List" at bounding box center [1031, 367] width 220 height 31
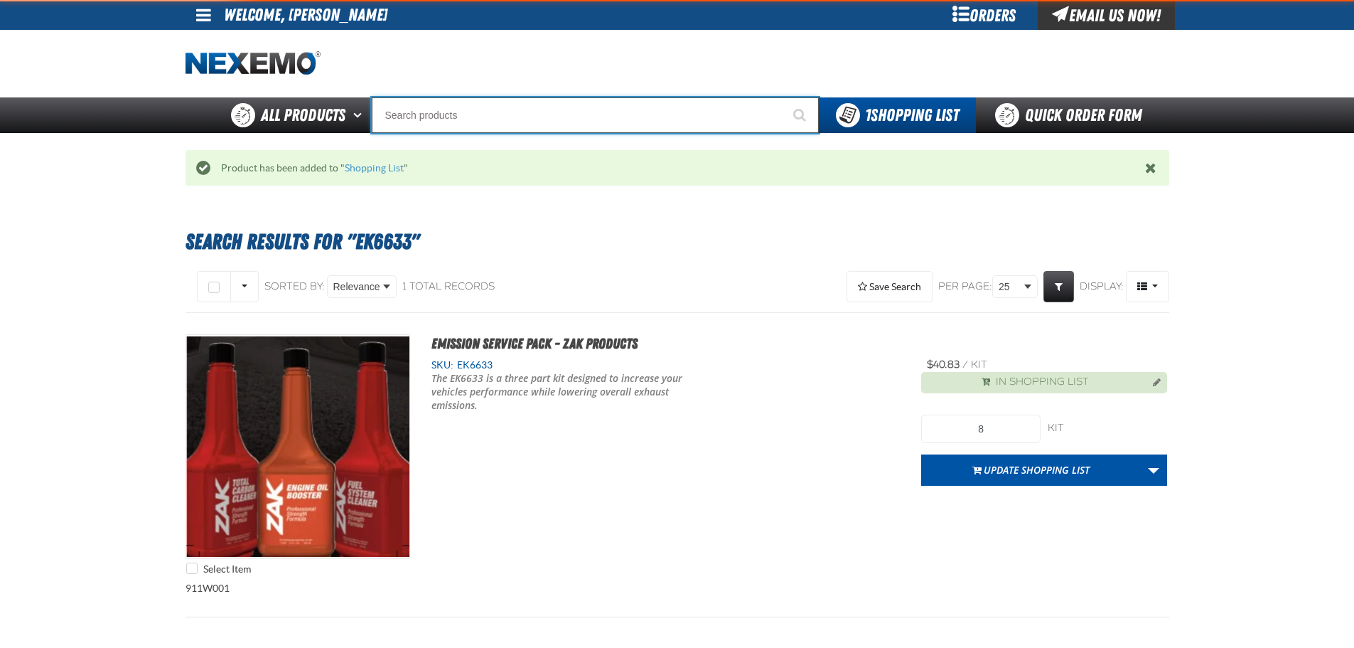
click at [573, 114] on input "Search" at bounding box center [595, 115] width 447 height 36
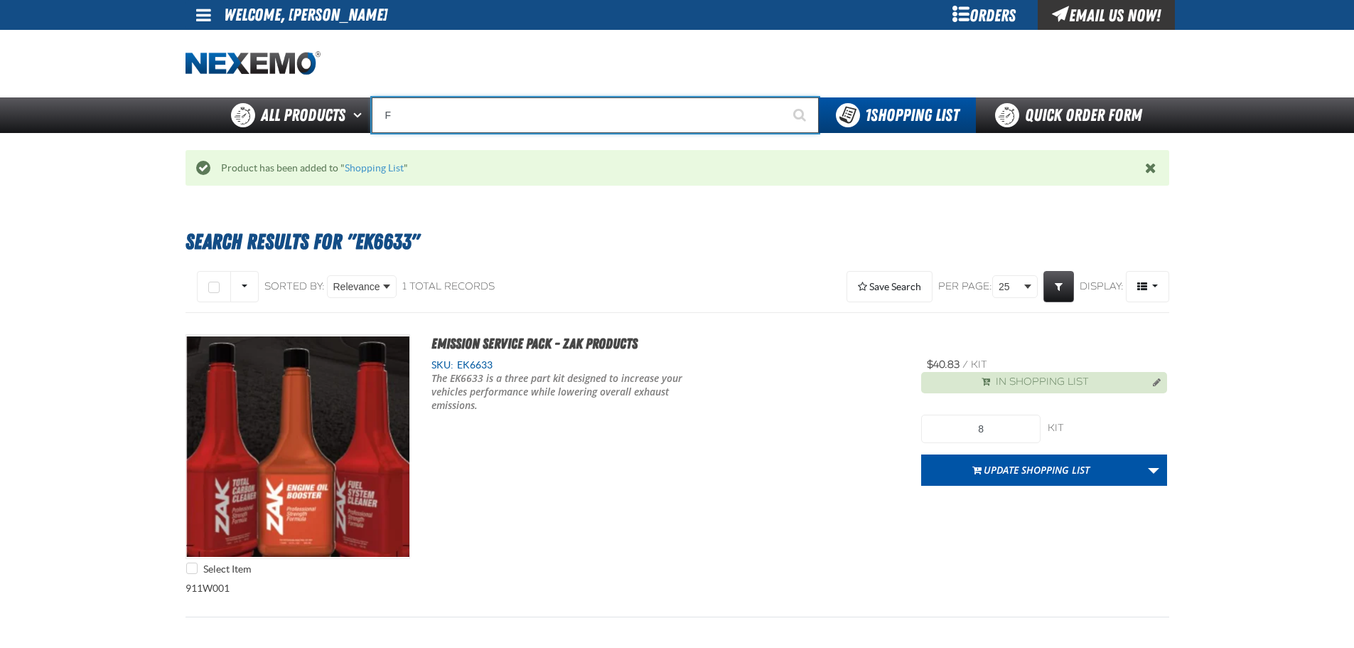
type input "FI"
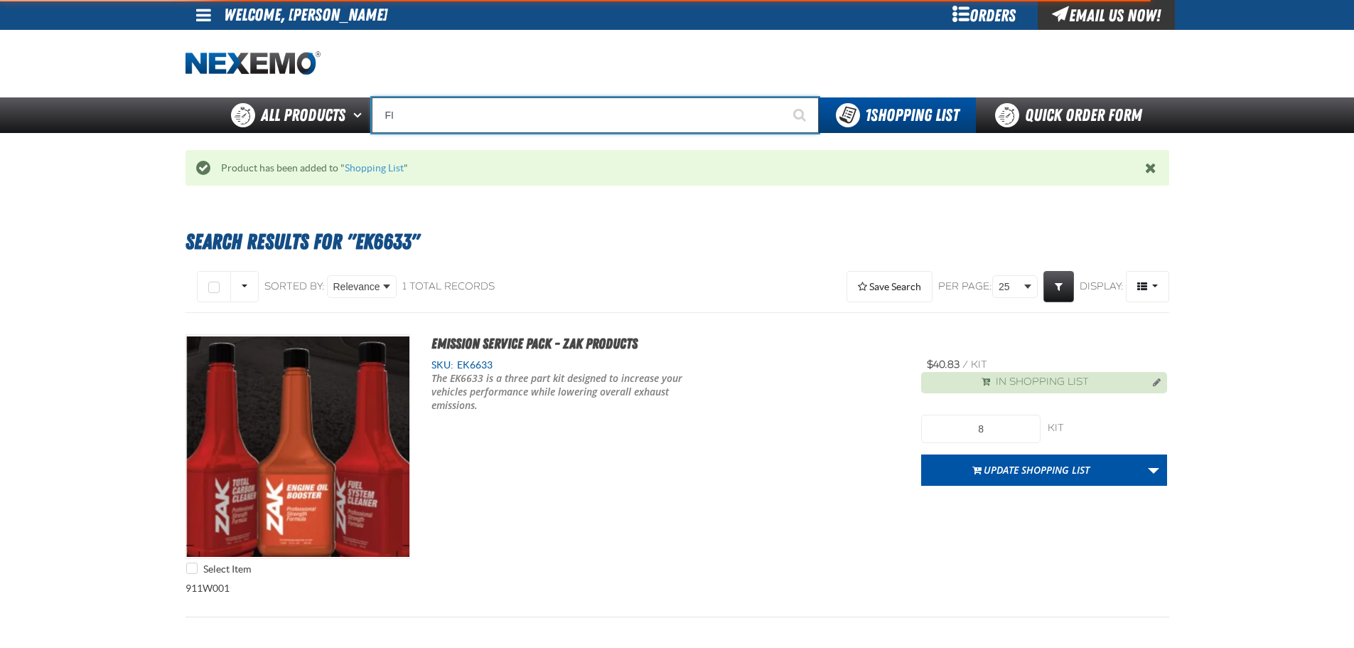
type input "FIAT"
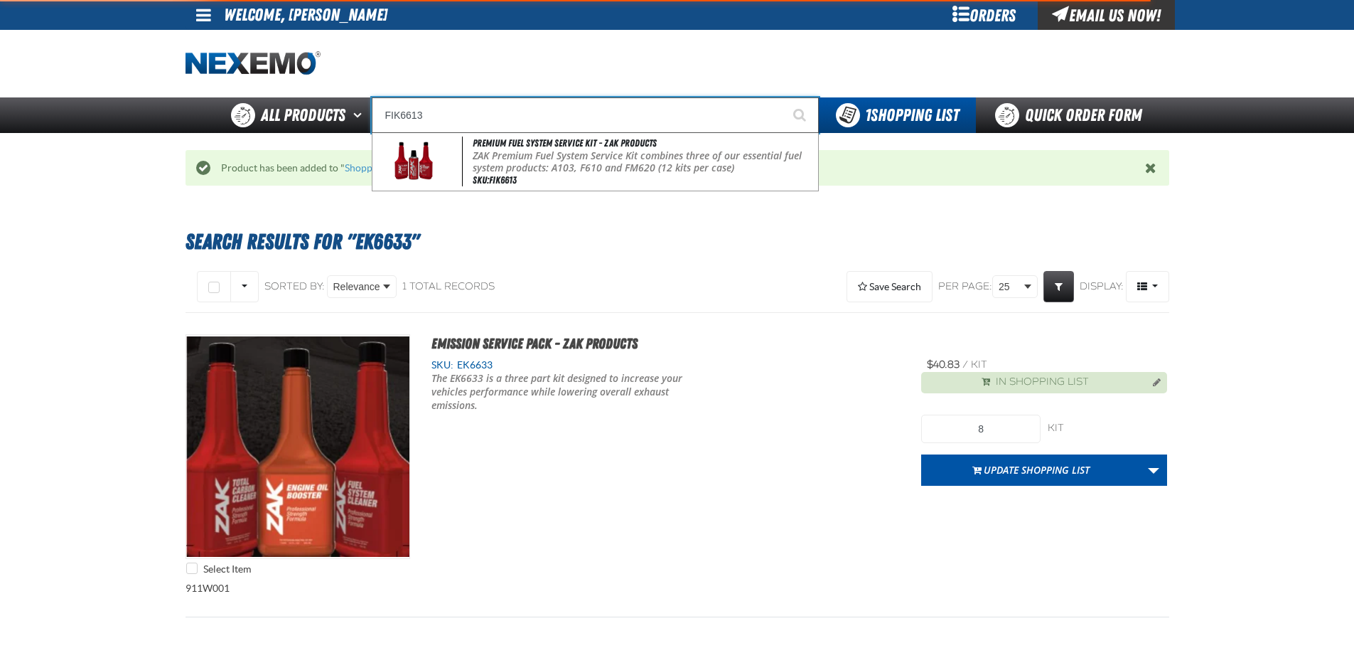
type input "FIK6613"
click at [783, 97] on button "Start Searching" at bounding box center [801, 115] width 36 height 36
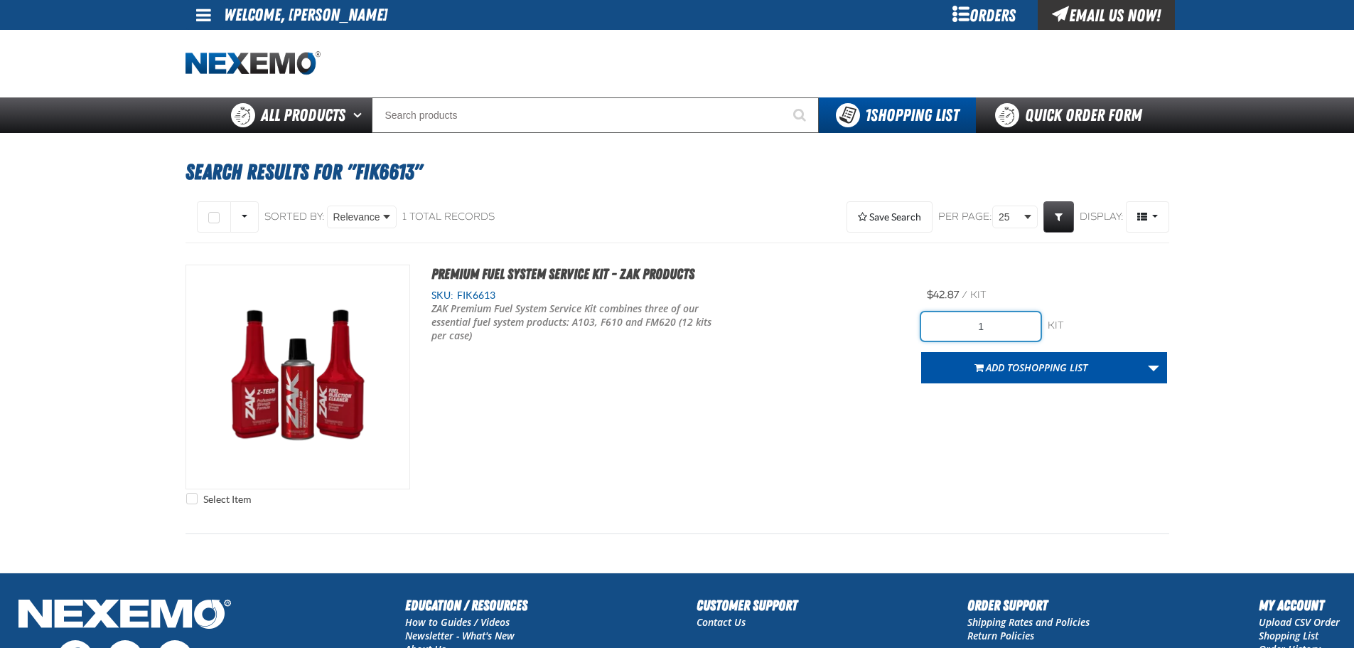
click at [994, 320] on input "1" at bounding box center [980, 326] width 119 height 28
click at [994, 321] on input "1" at bounding box center [980, 326] width 119 height 28
type input "40"
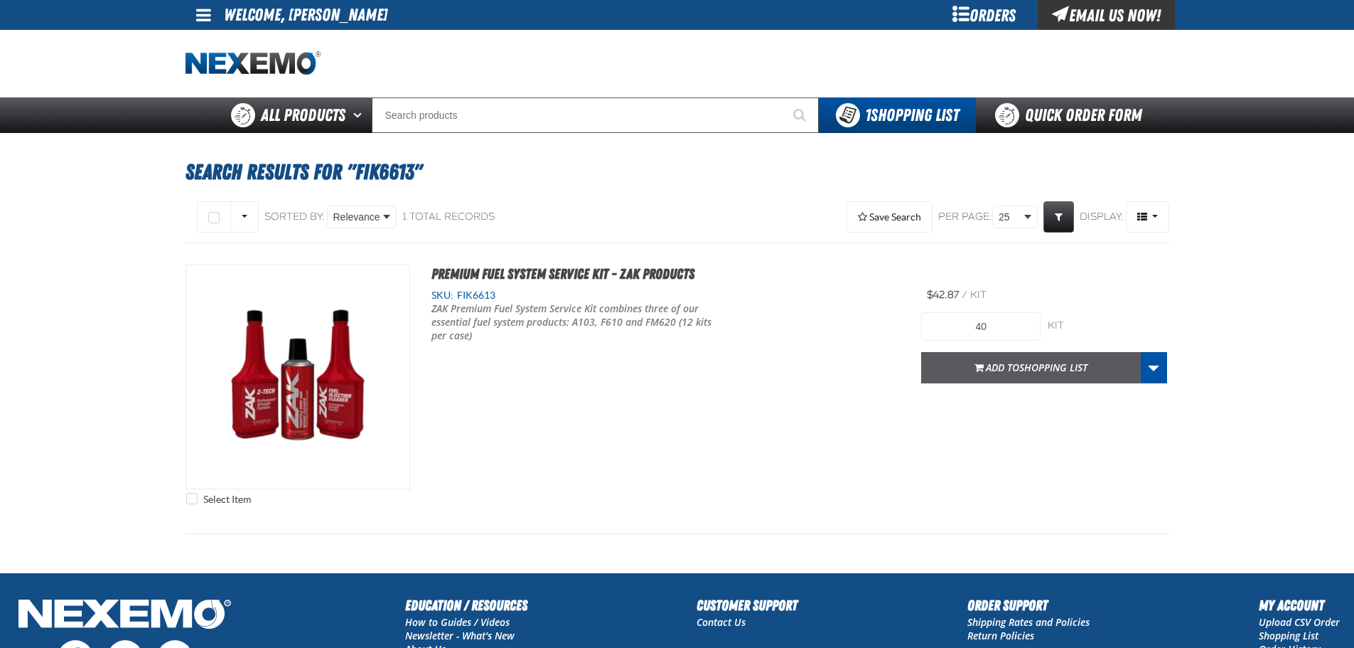
click at [1019, 365] on span "Shopping List" at bounding box center [1053, 367] width 68 height 14
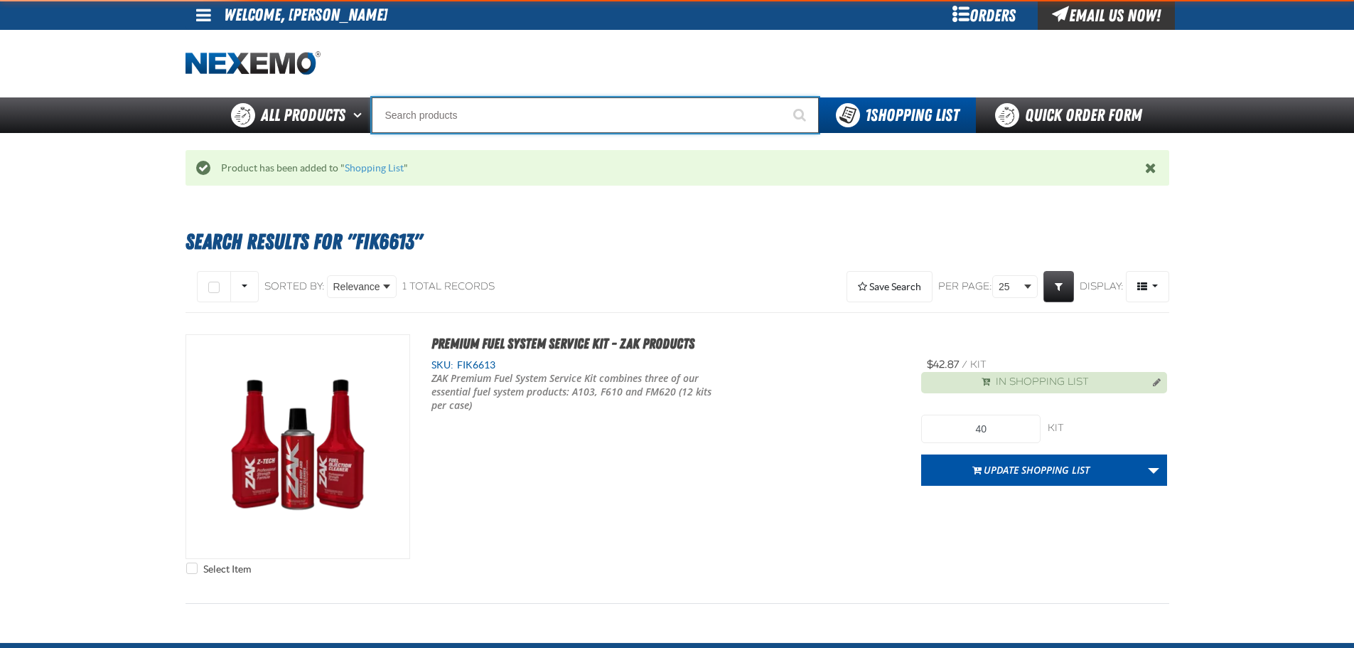
click at [427, 117] on input "Search" at bounding box center [595, 115] width 447 height 36
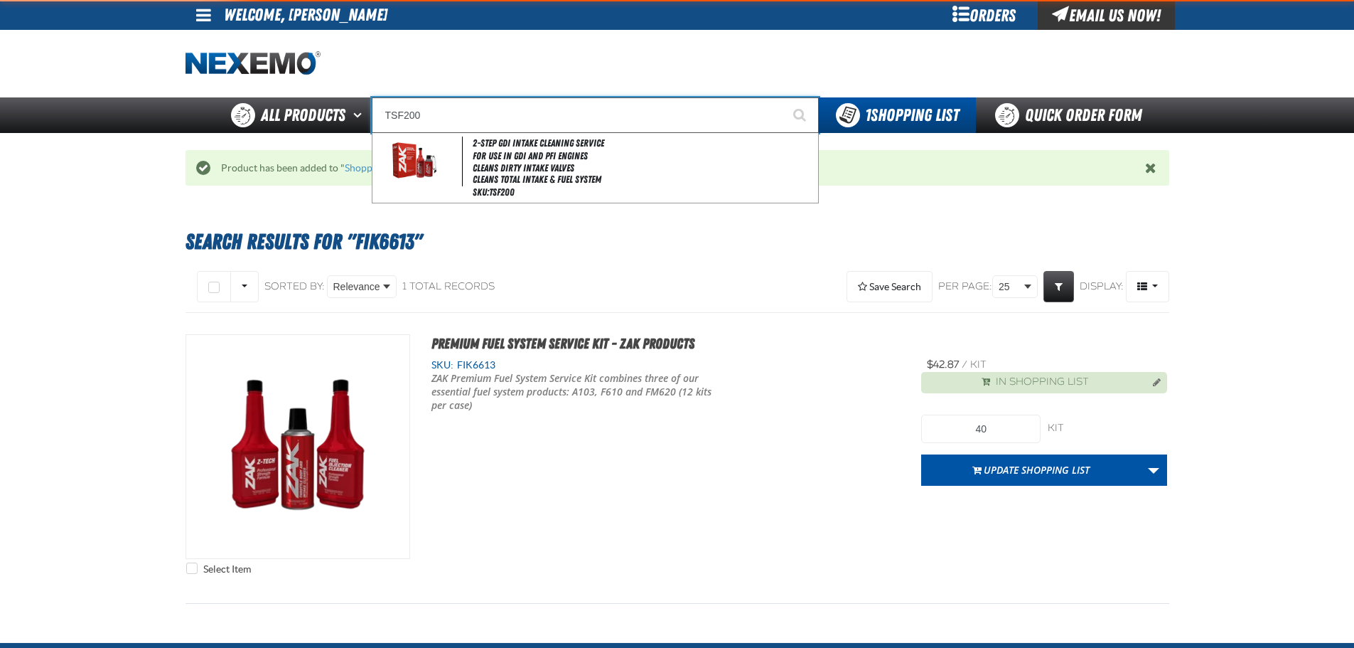
type input "TSF200"
click at [783, 97] on button "Start Searching" at bounding box center [801, 115] width 36 height 36
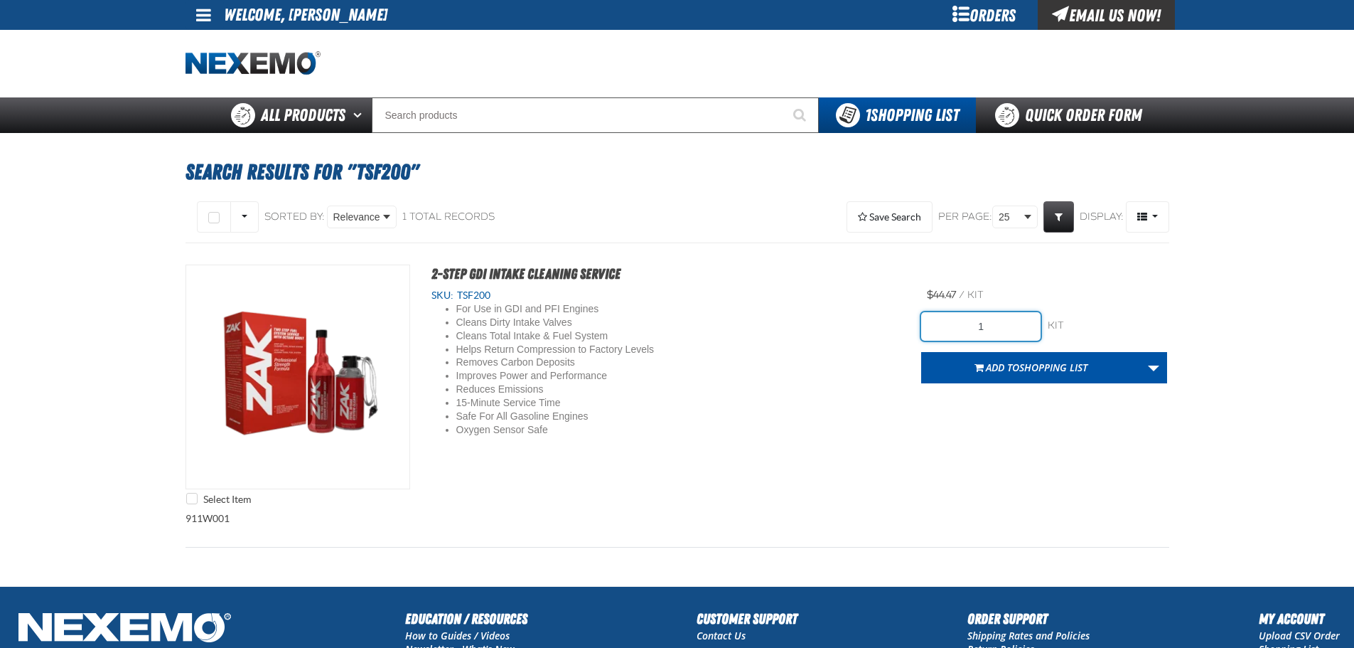
click at [1005, 329] on input "1" at bounding box center [980, 326] width 119 height 28
type input "18"
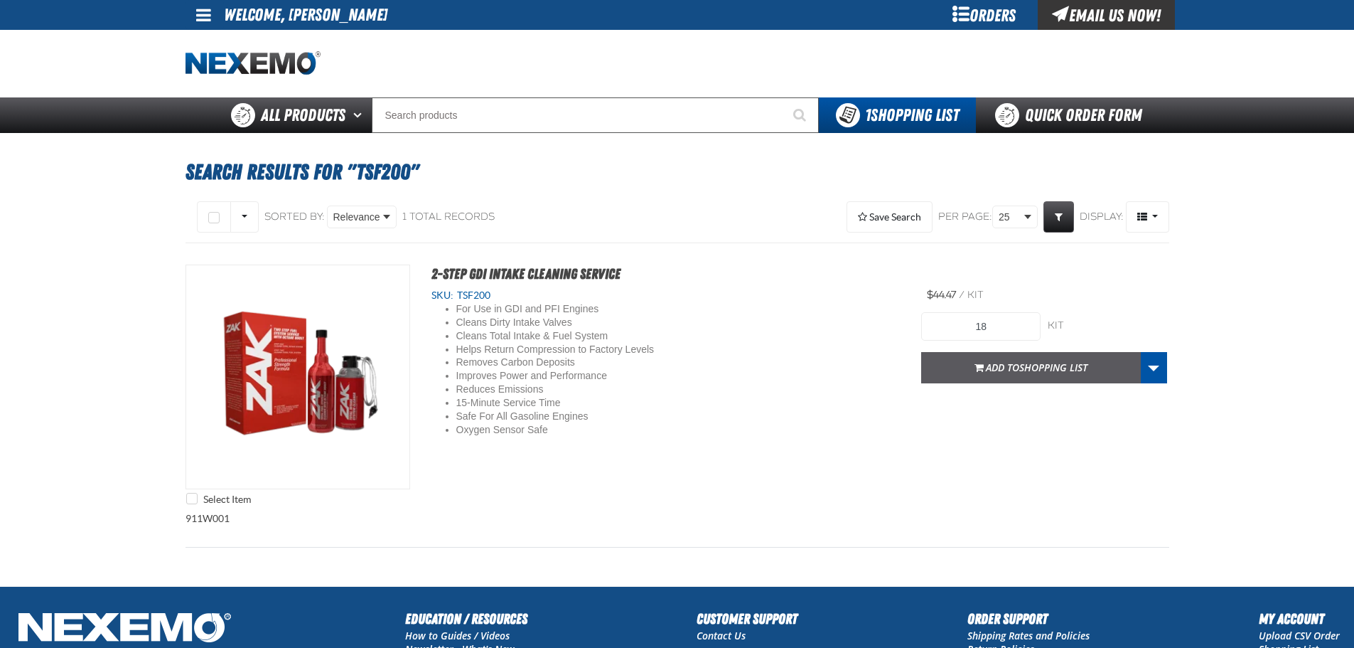
click at [1047, 368] on span "Shopping List" at bounding box center [1053, 367] width 68 height 14
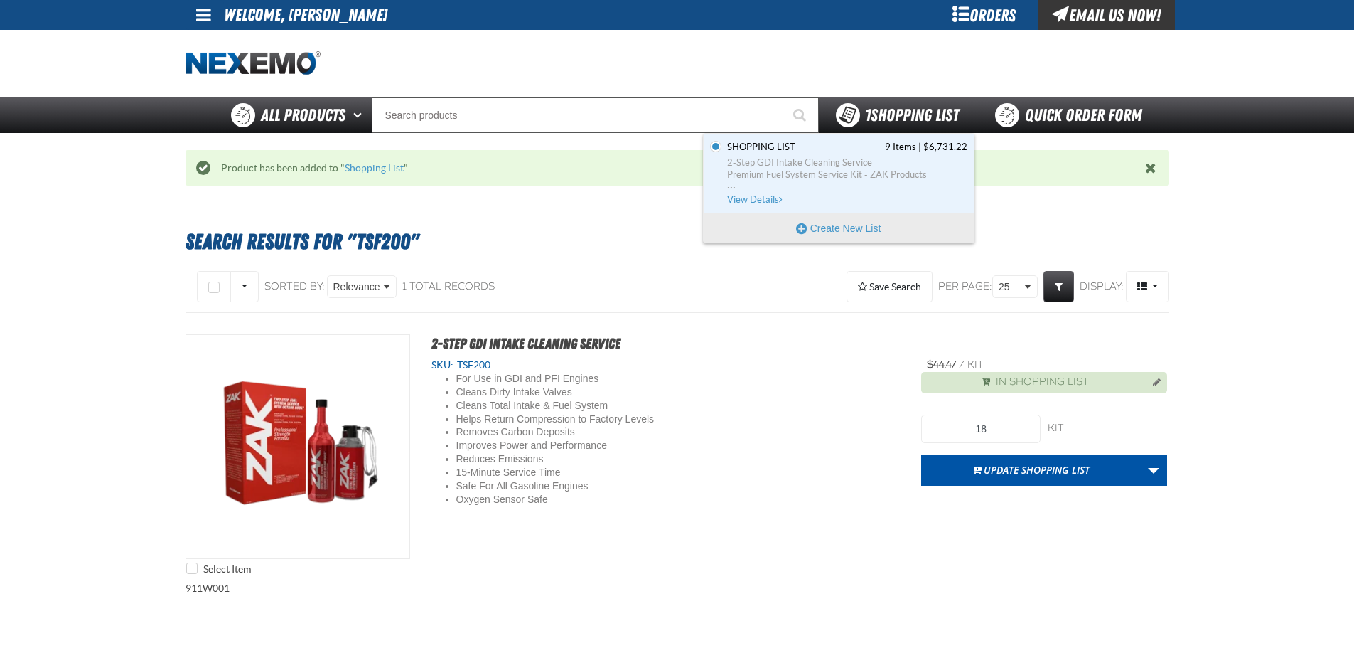
click at [898, 126] on div "1 Shopping List" at bounding box center [897, 115] width 123 height 24
click at [896, 118] on span "1 Shopping List" at bounding box center [912, 115] width 94 height 20
click at [815, 166] on span "2-Step GDI Intake Cleaning Service" at bounding box center [847, 162] width 240 height 13
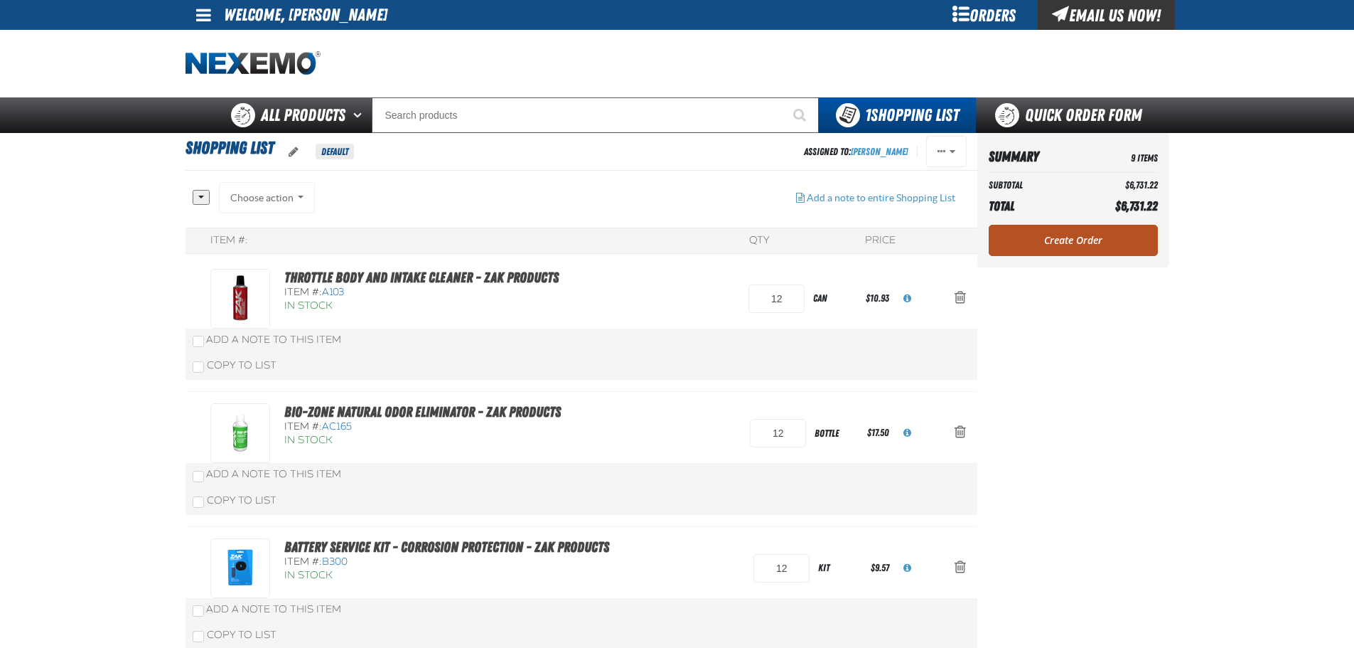
click at [1093, 232] on link "Create Order" at bounding box center [1073, 240] width 169 height 31
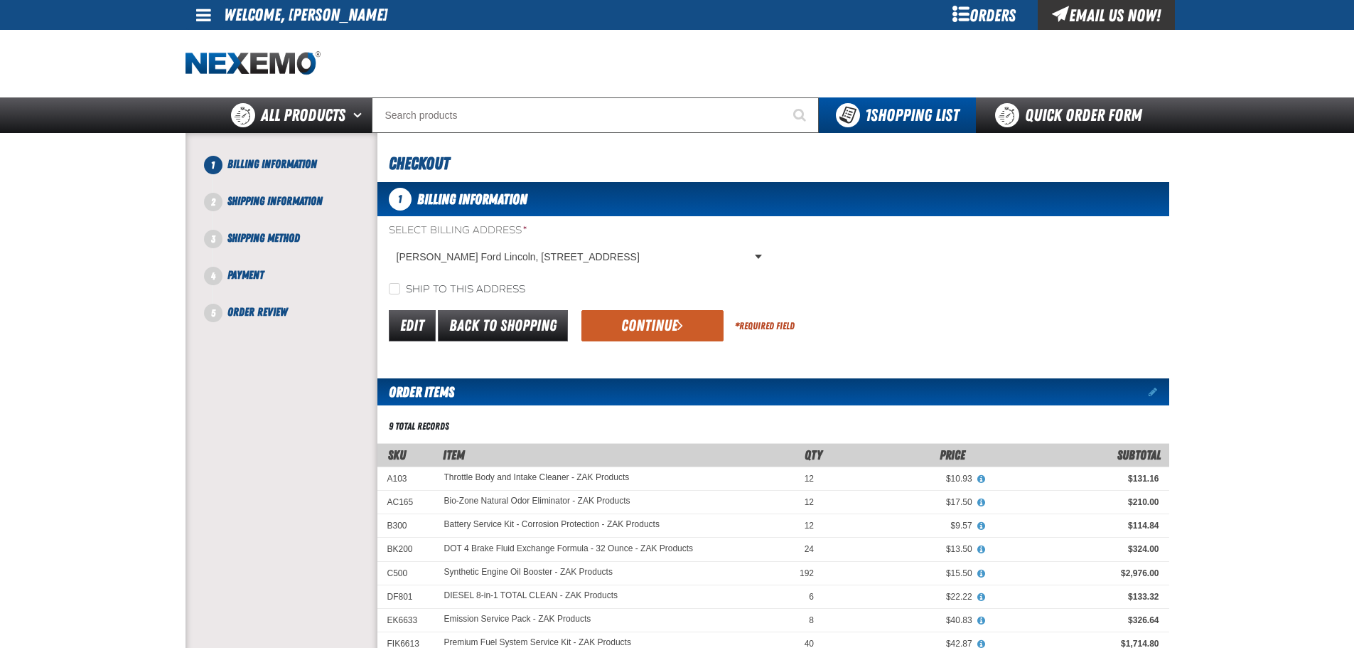
click at [478, 284] on label "Ship to this address" at bounding box center [457, 290] width 136 height 14
click at [400, 284] on input "Ship to this address" at bounding box center [394, 288] width 11 height 11
checkbox input "true"
click at [659, 327] on button "Continue" at bounding box center [652, 325] width 142 height 31
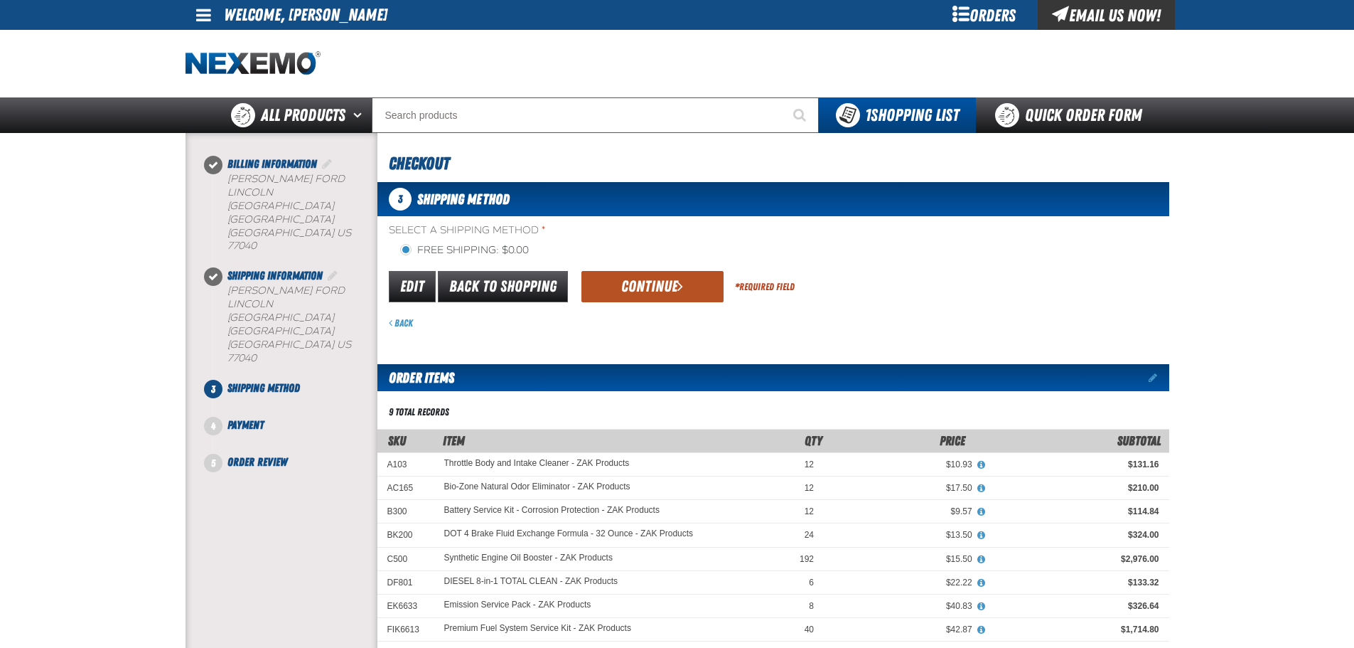
click at [645, 284] on button "Continue" at bounding box center [652, 286] width 142 height 31
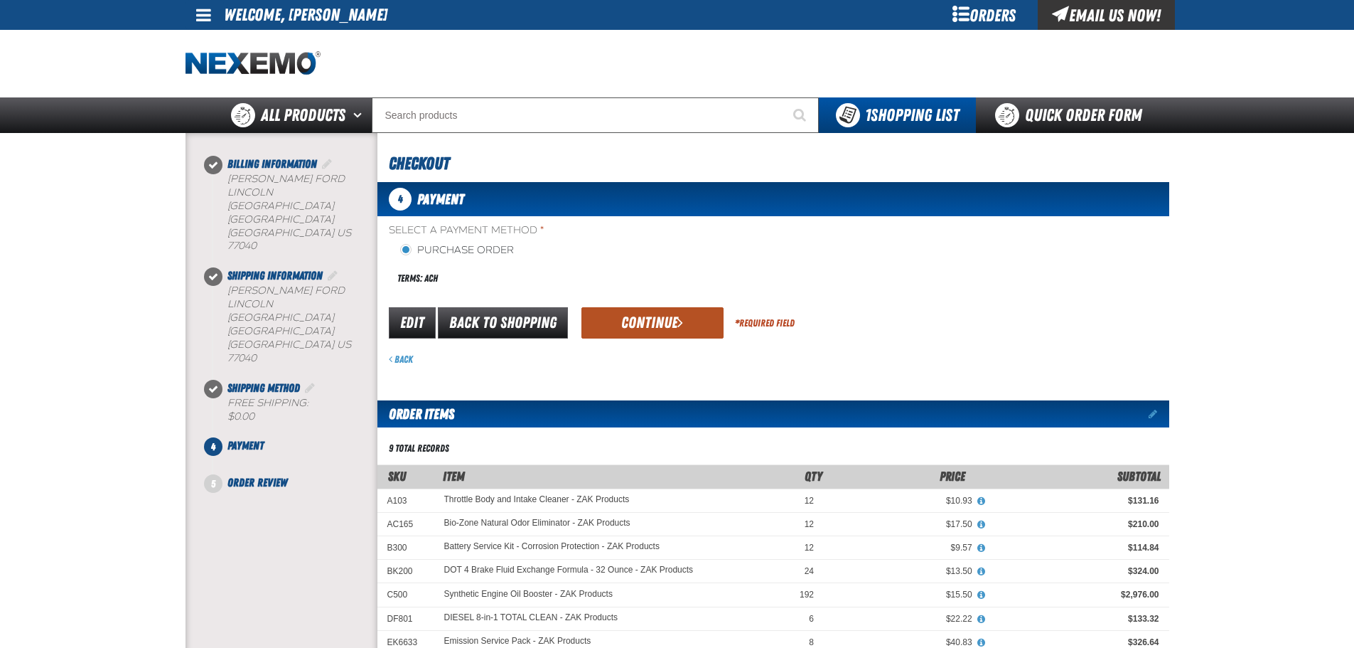
click at [648, 317] on button "Continue" at bounding box center [652, 322] width 142 height 31
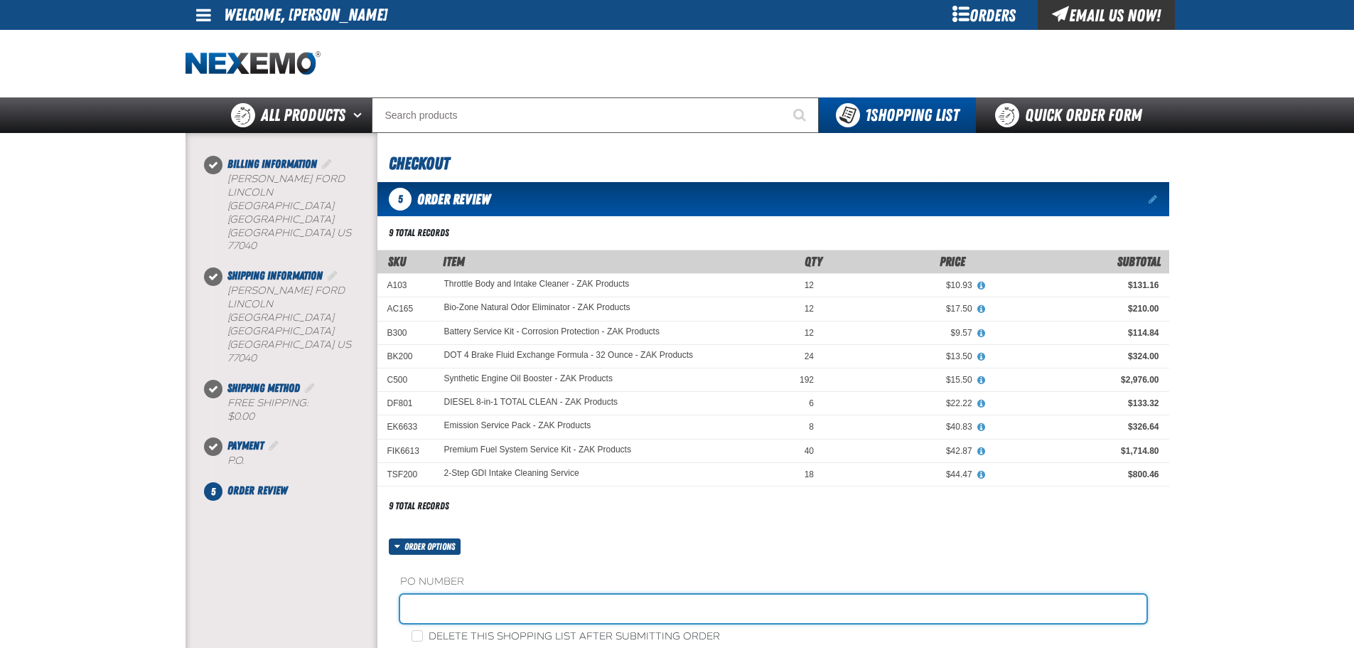
click at [477, 598] on input "text" at bounding box center [773, 608] width 746 height 28
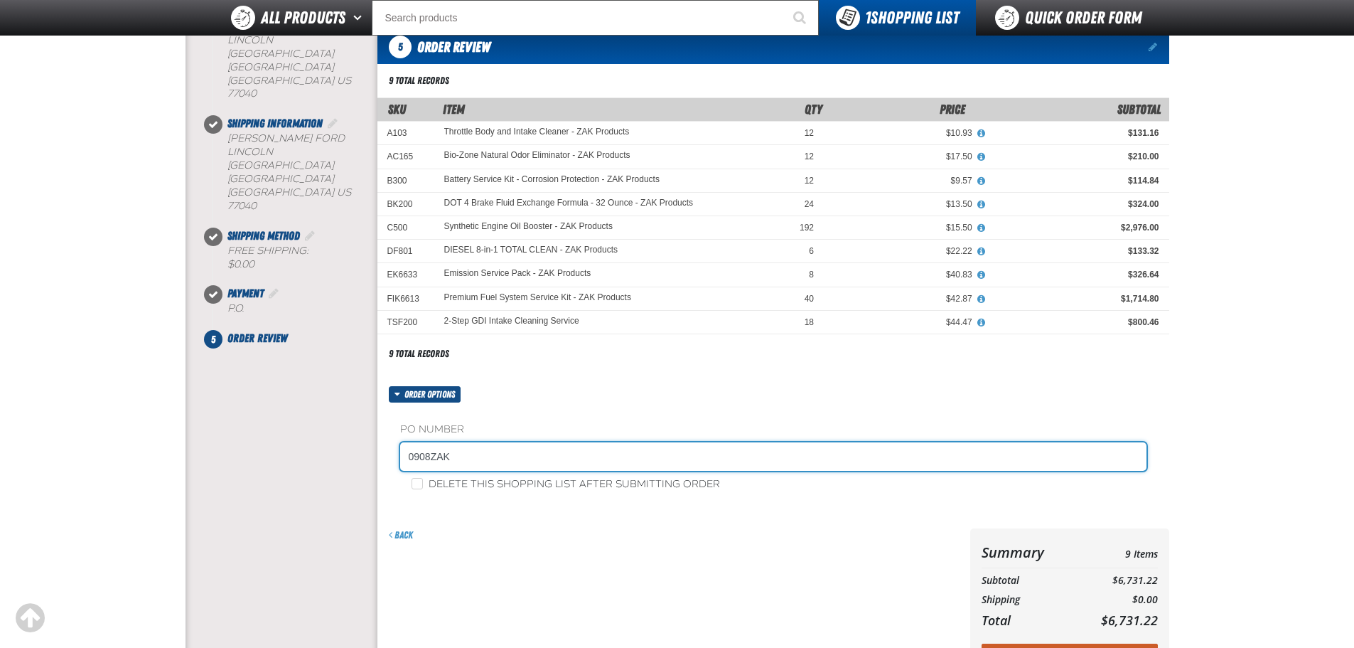
scroll to position [142, 0]
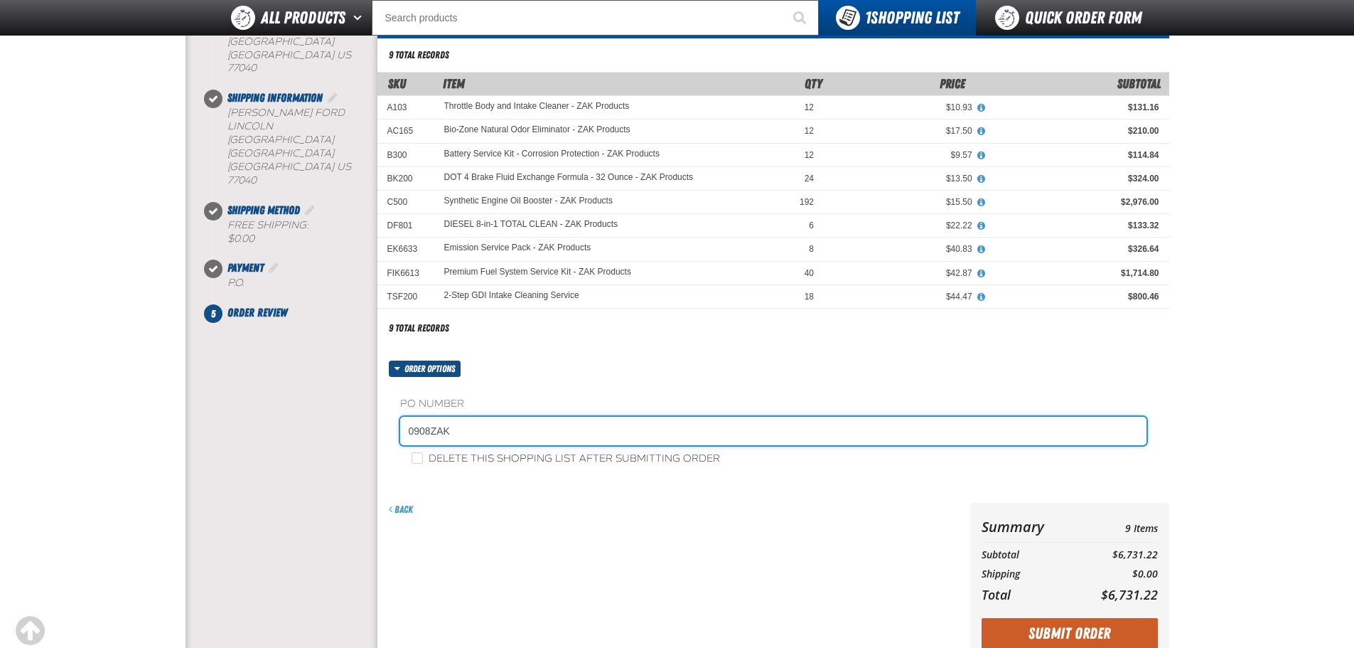
type input "0908ZAK"
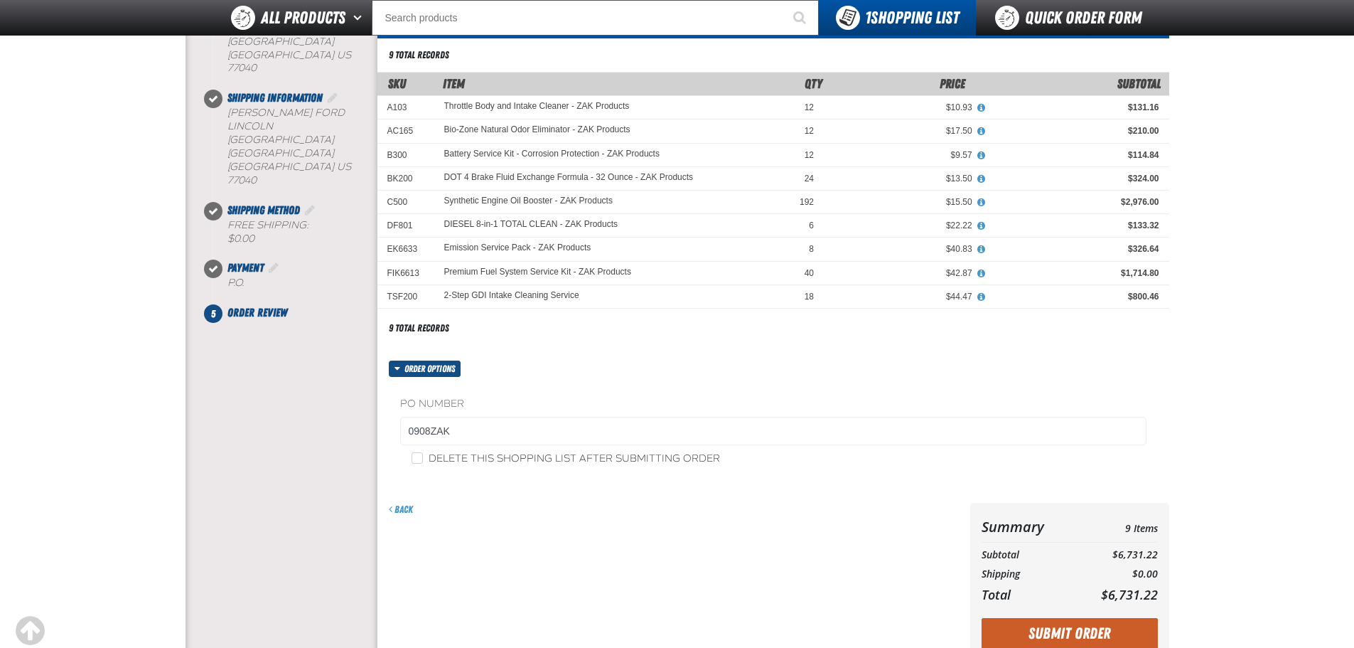
click at [516, 460] on label "Delete this shopping list after submitting order" at bounding box center [566, 459] width 308 height 14
click at [423, 460] on input "Delete this shopping list after submitting order" at bounding box center [417, 457] width 11 height 11
checkbox input "true"
click at [1086, 638] on button "Submit Order" at bounding box center [1070, 633] width 176 height 31
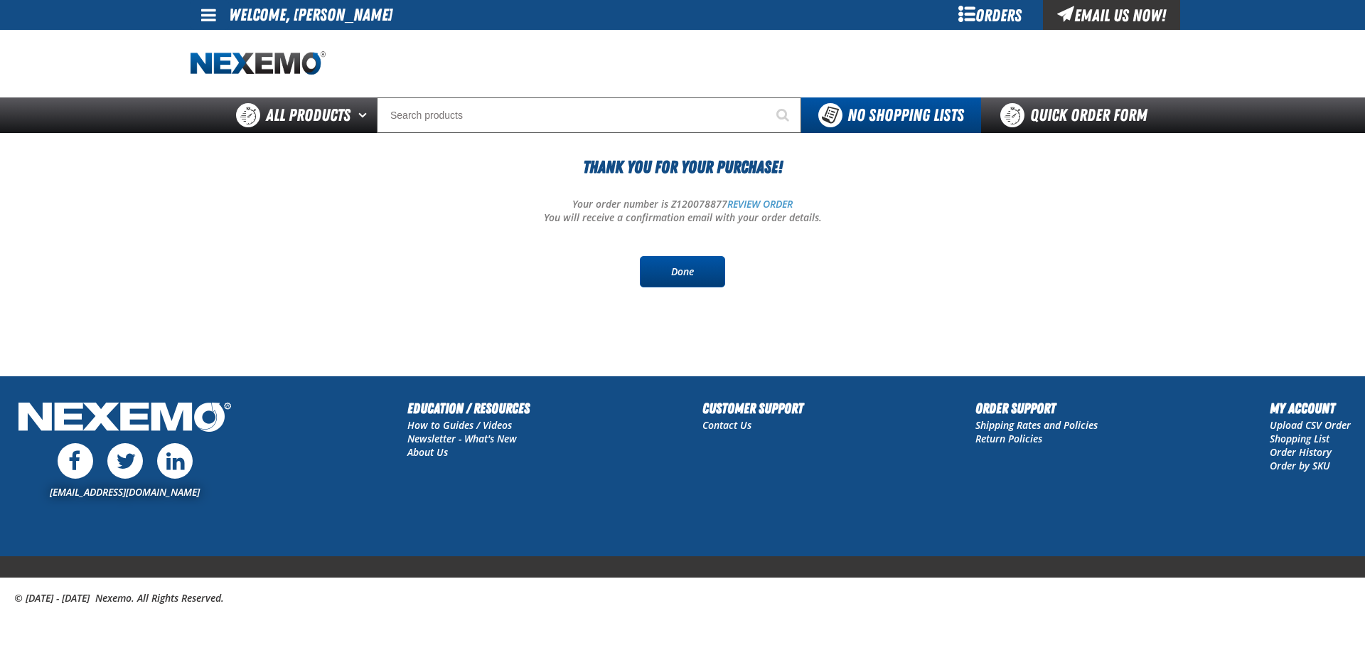
click at [697, 272] on link "Done" at bounding box center [682, 271] width 85 height 31
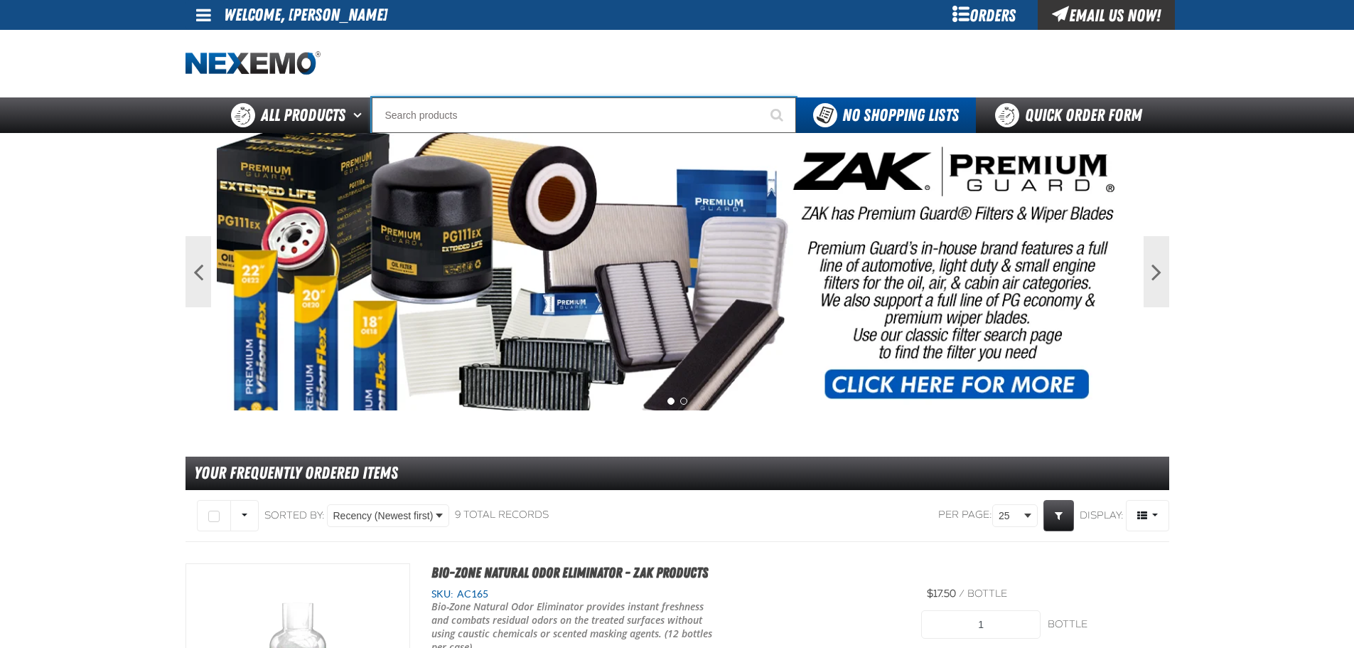
click at [586, 113] on input "Search" at bounding box center [584, 115] width 424 height 36
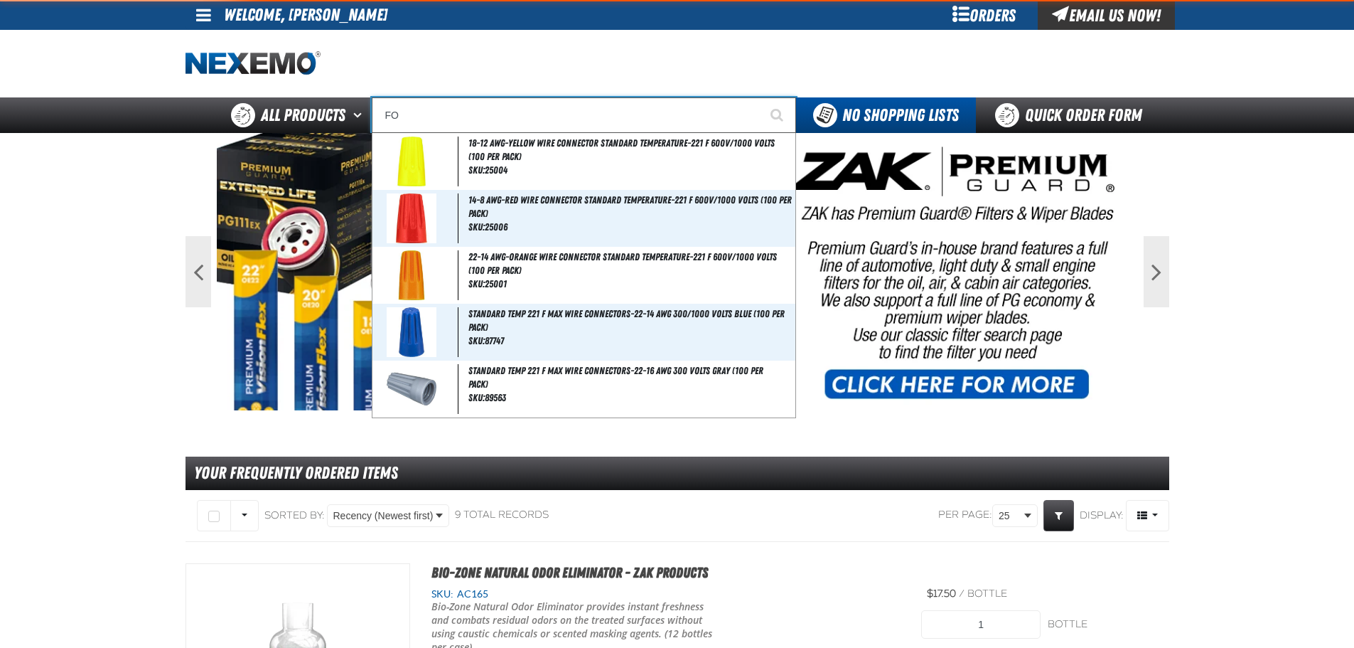
type input "FOR"
type input "FOR SALE"
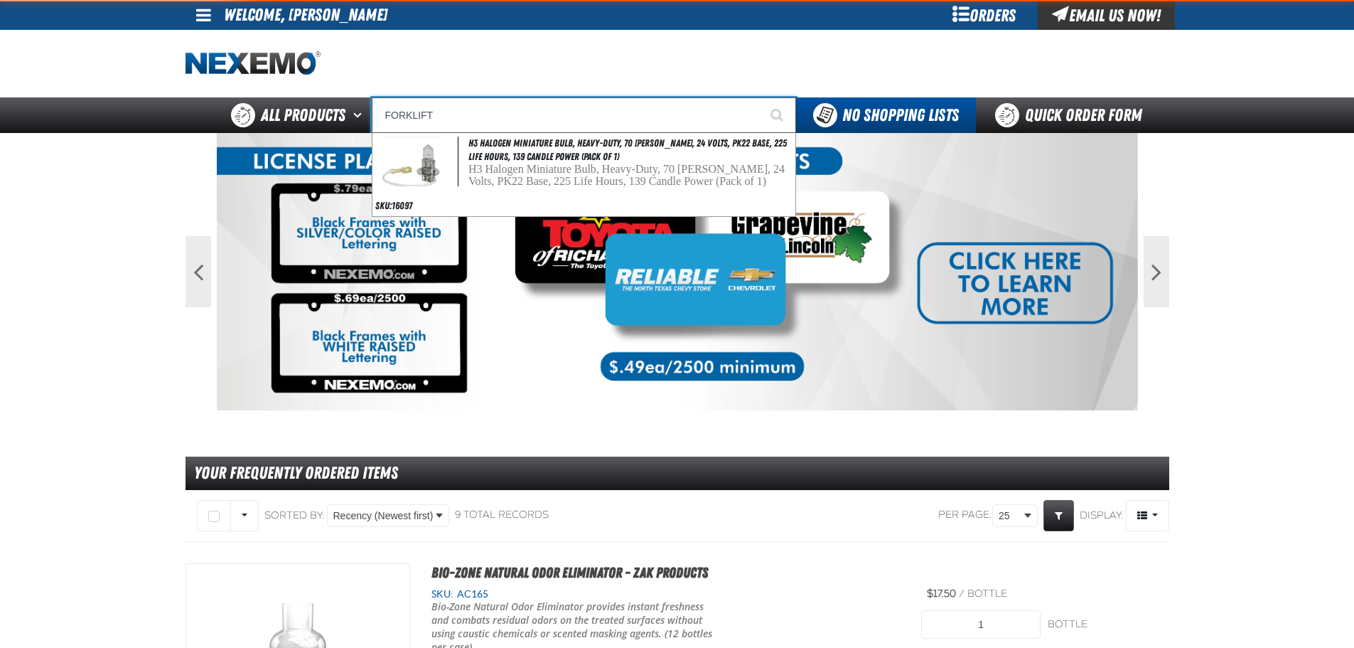
type input "FORKLIFT"
click at [761, 97] on button "Start Searching" at bounding box center [779, 115] width 36 height 36
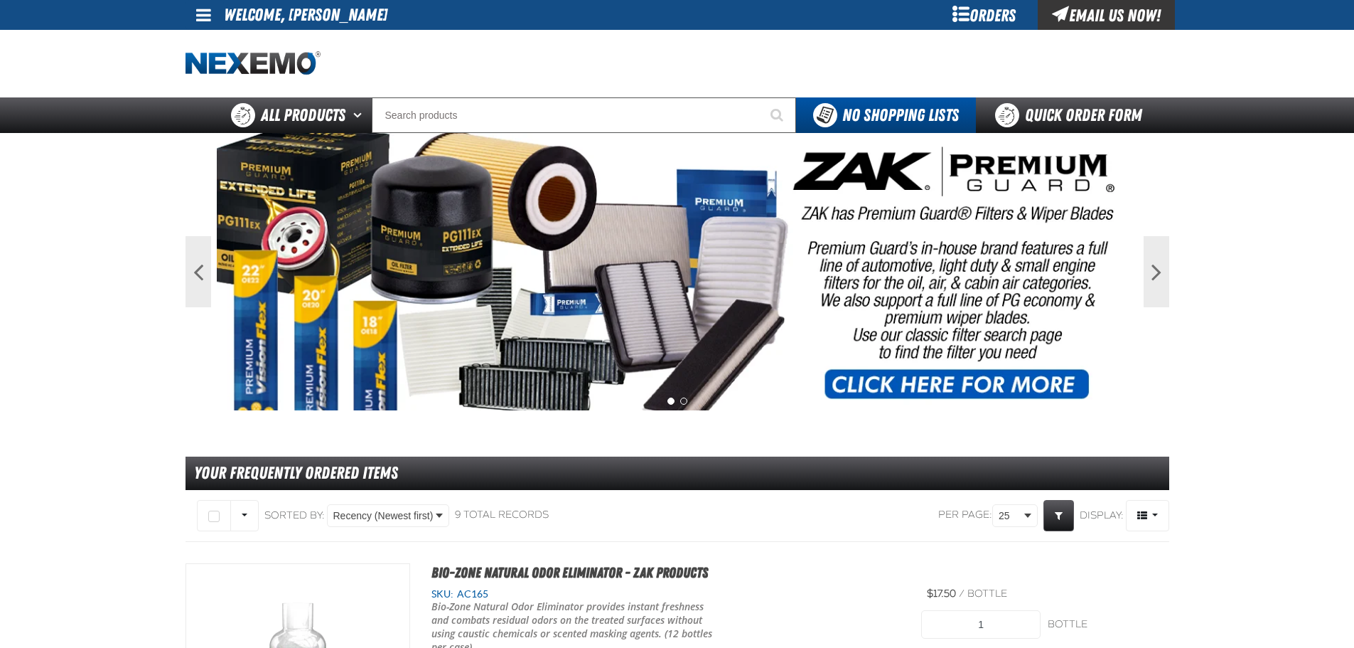
click at [309, 109] on span "All Products" at bounding box center [303, 115] width 85 height 26
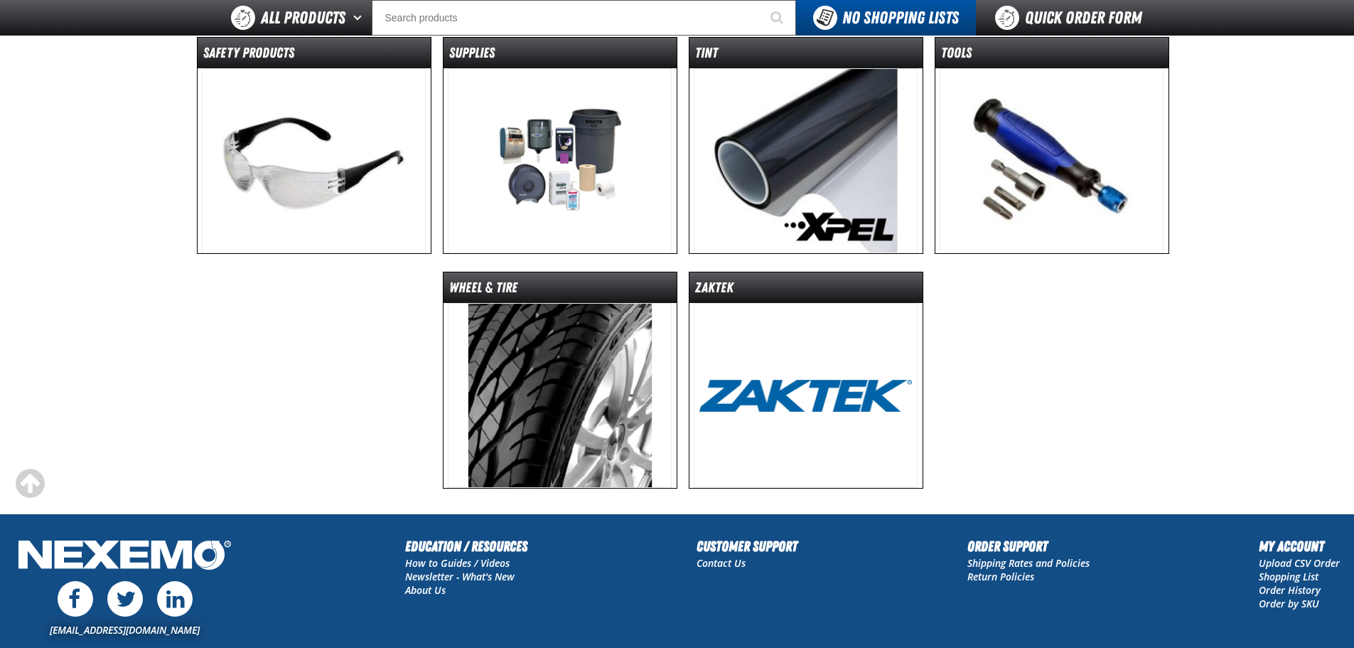
scroll to position [1137, 0]
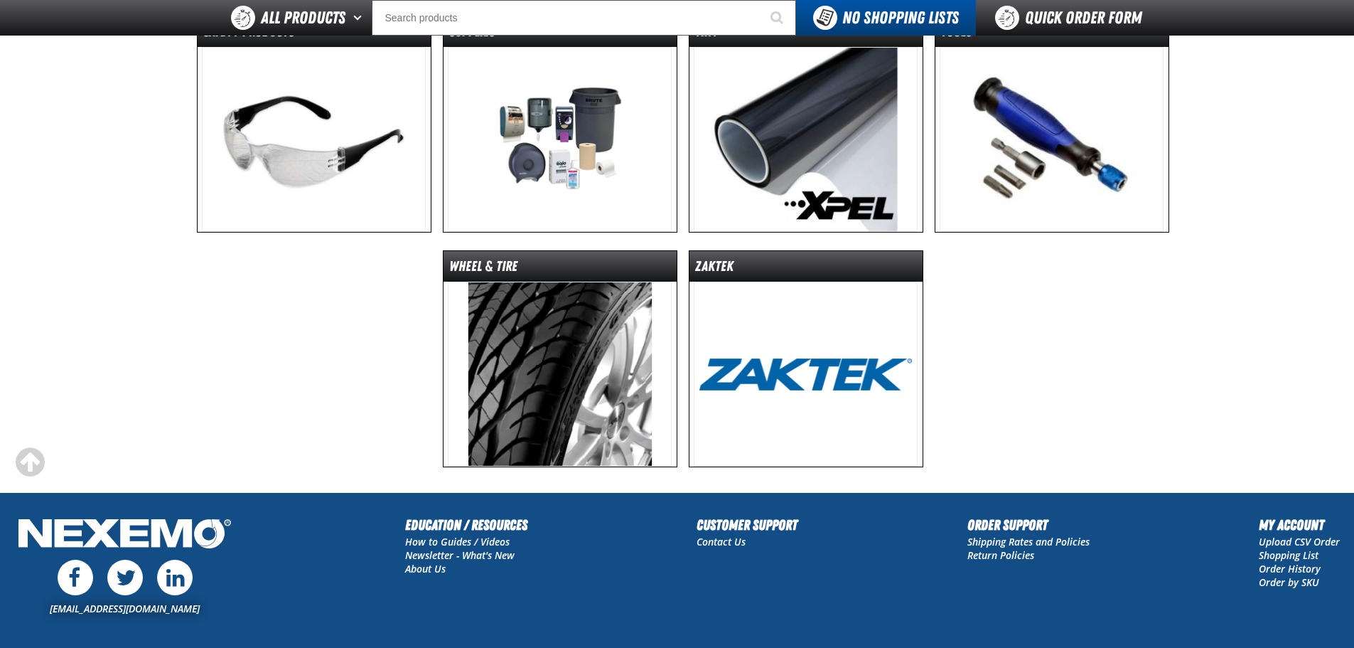
click at [479, 389] on img at bounding box center [560, 373] width 224 height 185
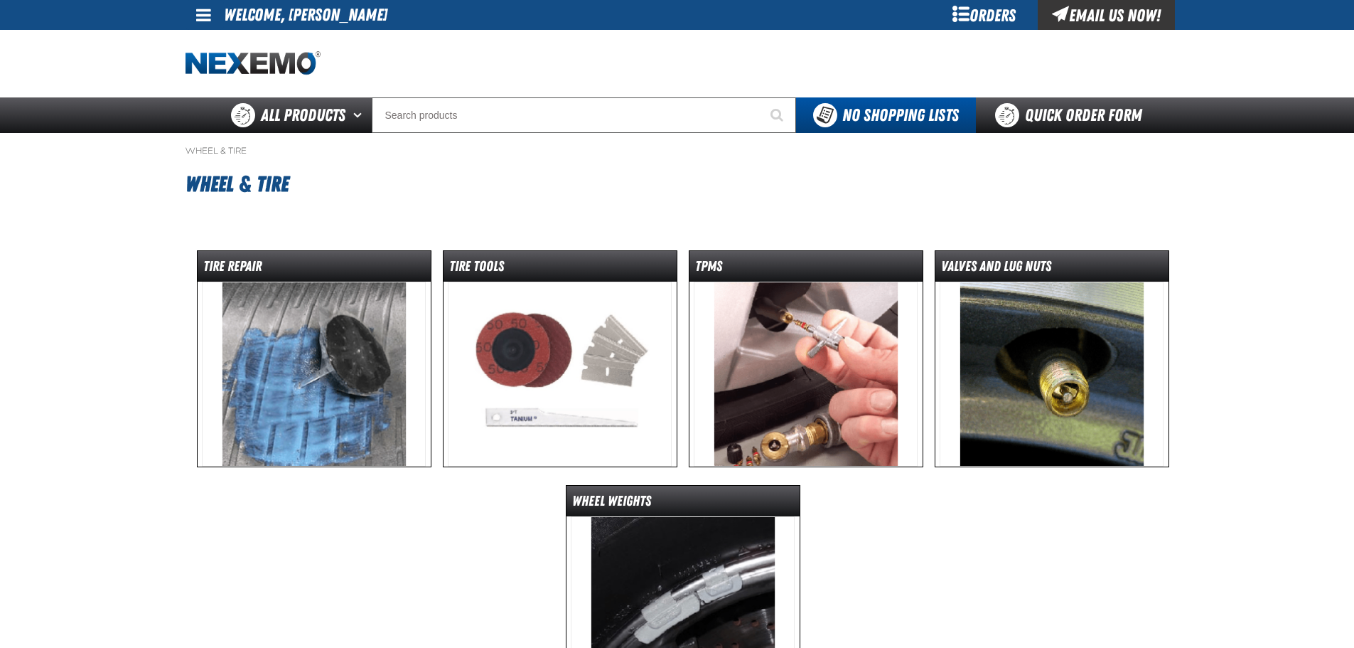
click at [456, 80] on div at bounding box center [678, 64] width 984 height 68
